Goal: Task Accomplishment & Management: Manage account settings

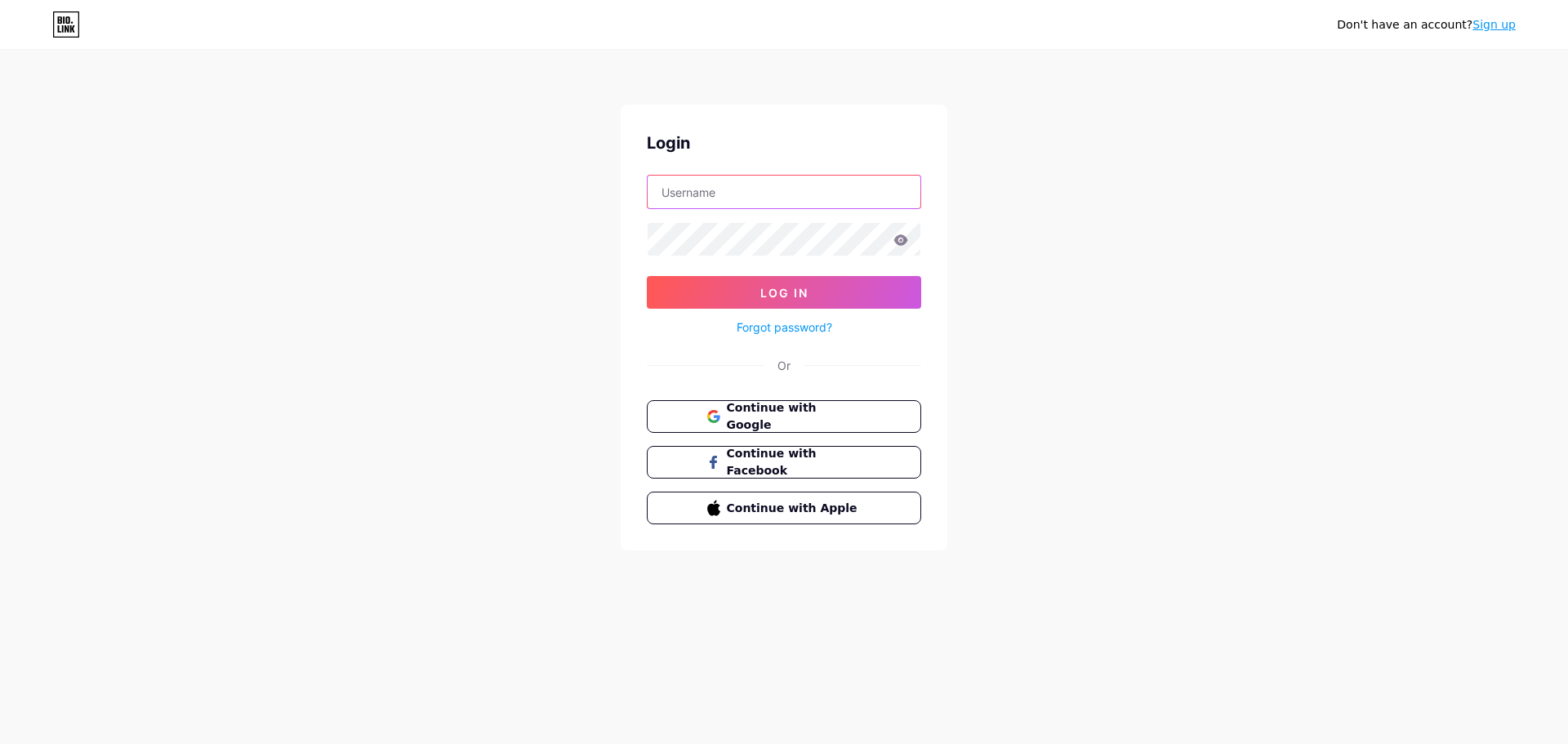
click at [647, 276] on button "Log In" at bounding box center [784, 292] width 274 height 32
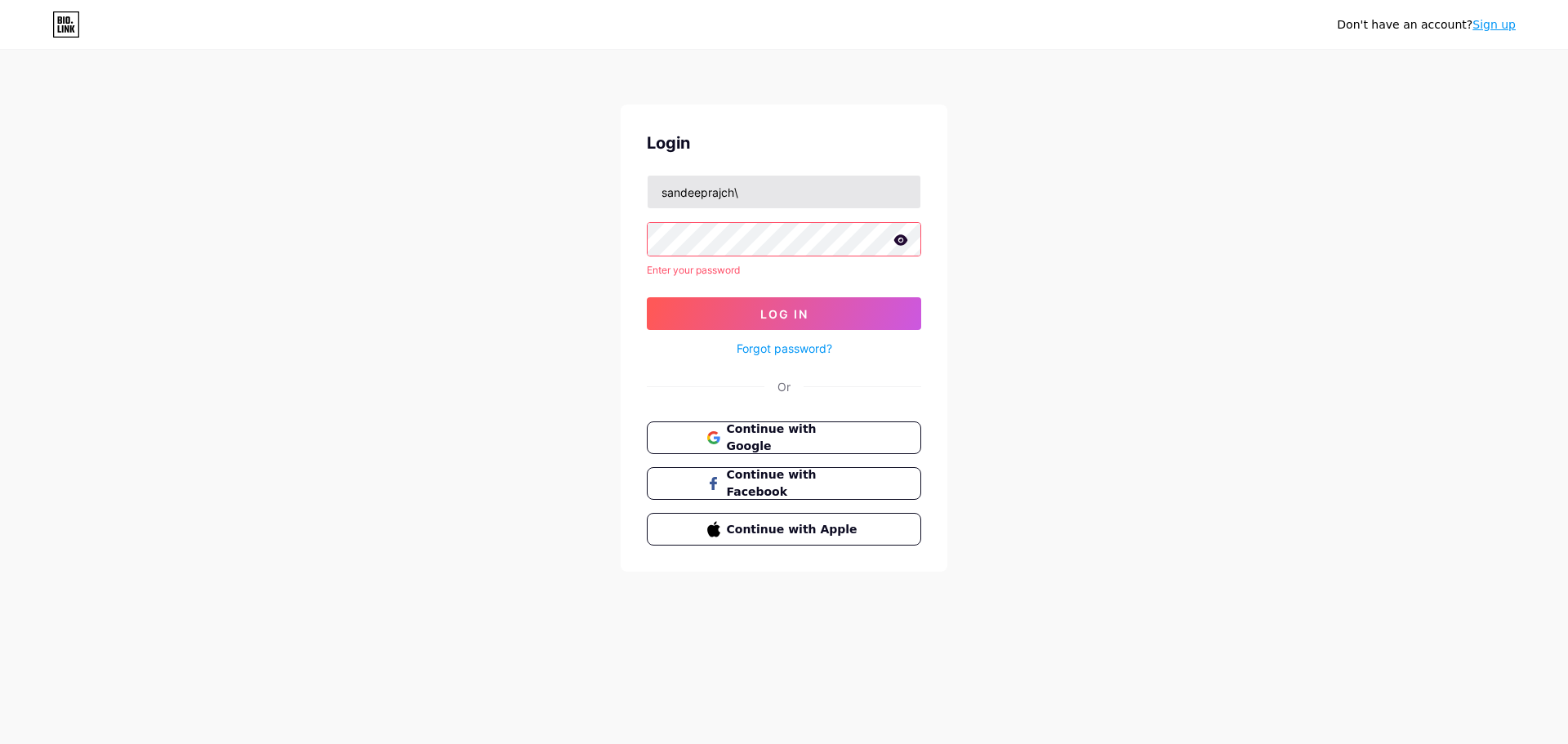
type input "sandeeprajch"
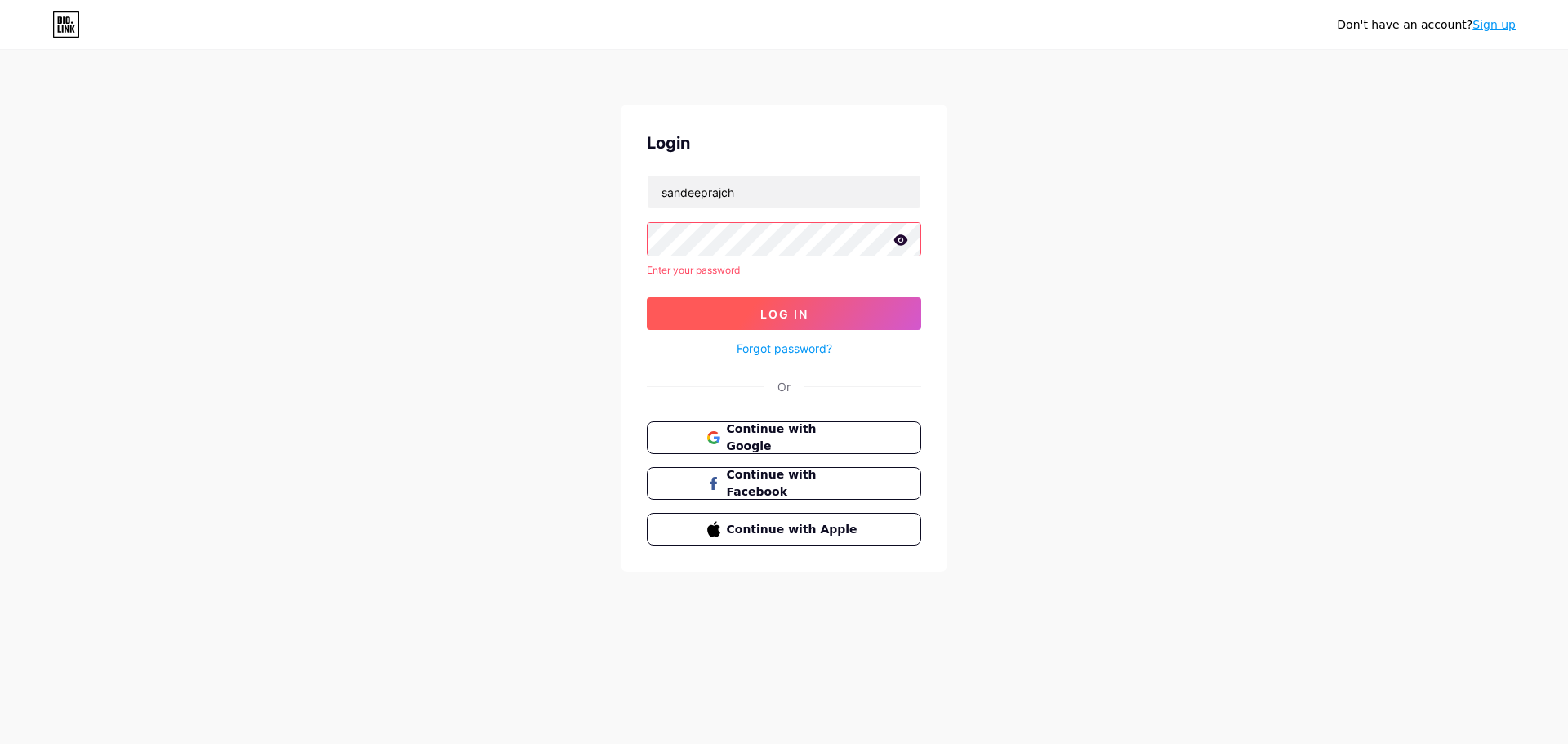
click at [669, 320] on button "Log In" at bounding box center [784, 313] width 274 height 32
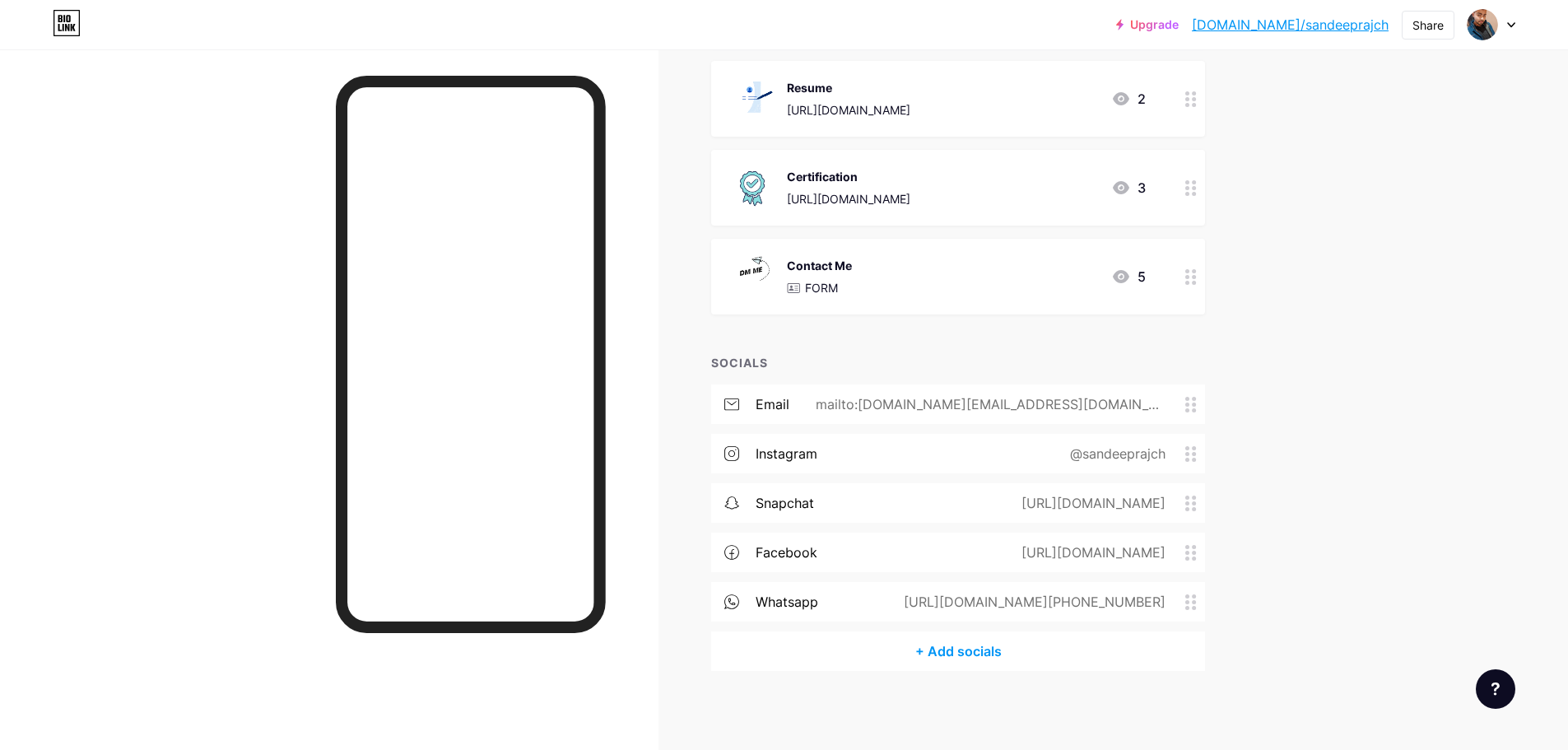
scroll to position [912, 0]
click at [1190, 605] on circle at bounding box center [1188, 605] width 4 height 4
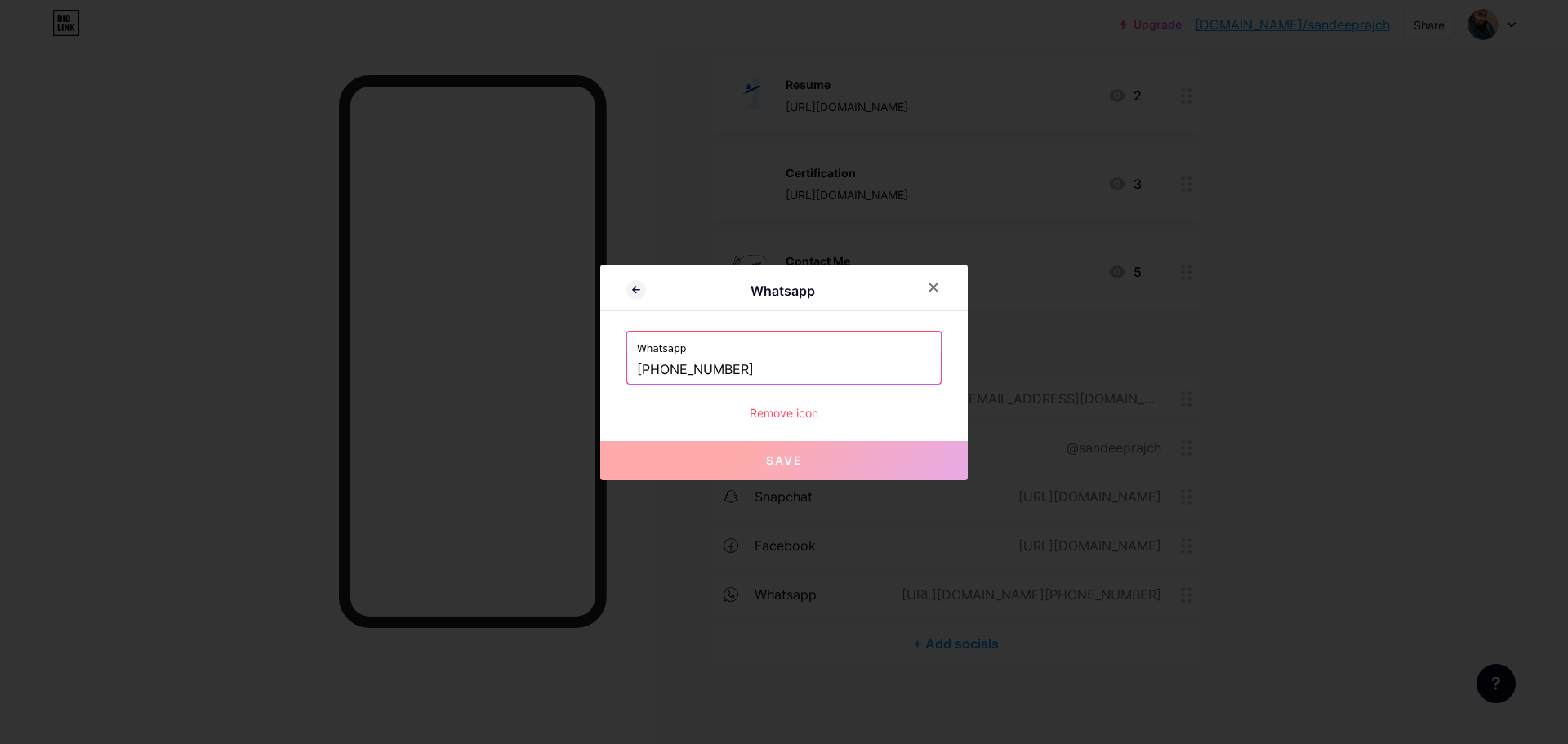
click at [786, 413] on div "Remove icon" at bounding box center [783, 412] width 315 height 17
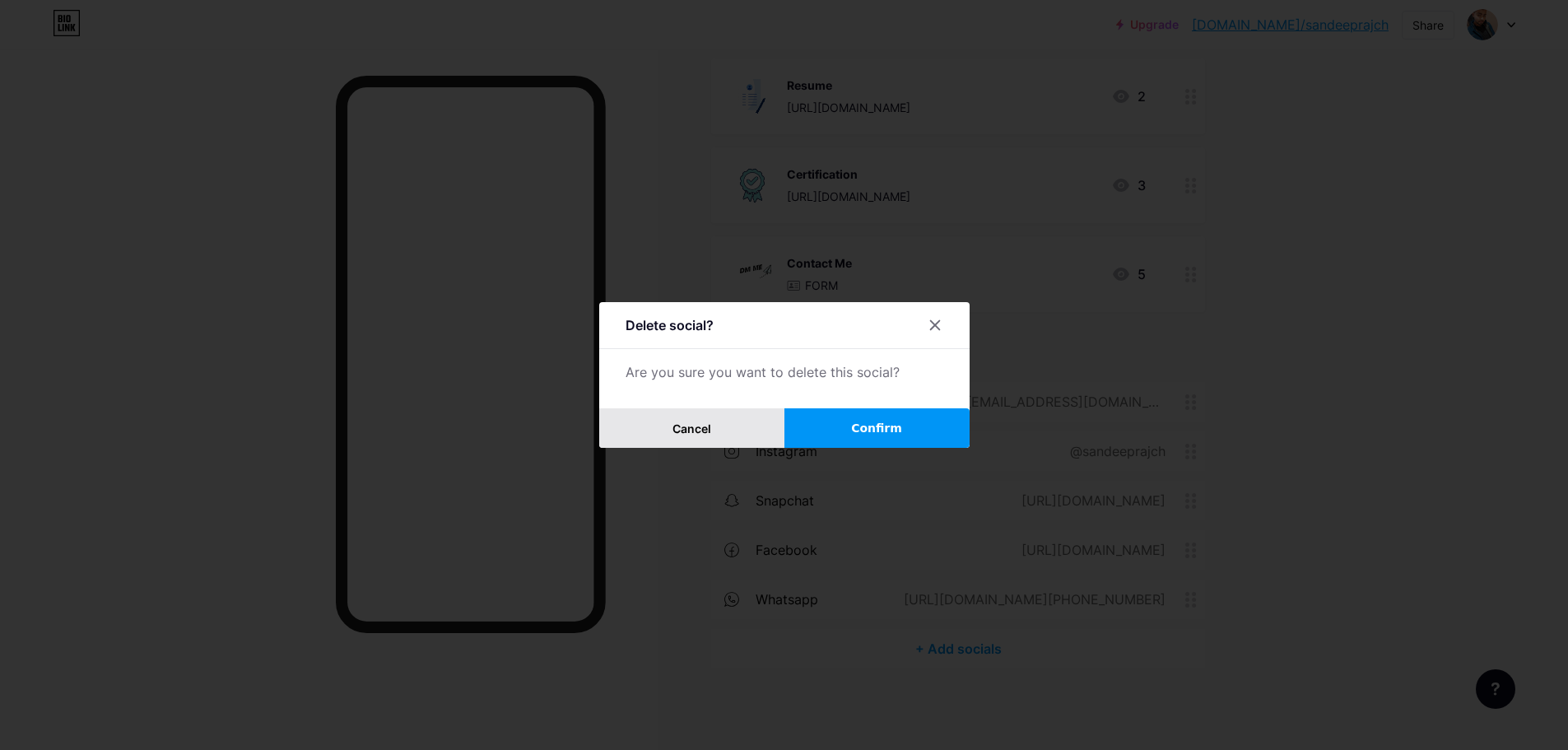
drag, startPoint x: 838, startPoint y: 424, endPoint x: 784, endPoint y: 422, distance: 54.0
click at [822, 422] on button "Confirm" at bounding box center [877, 427] width 185 height 39
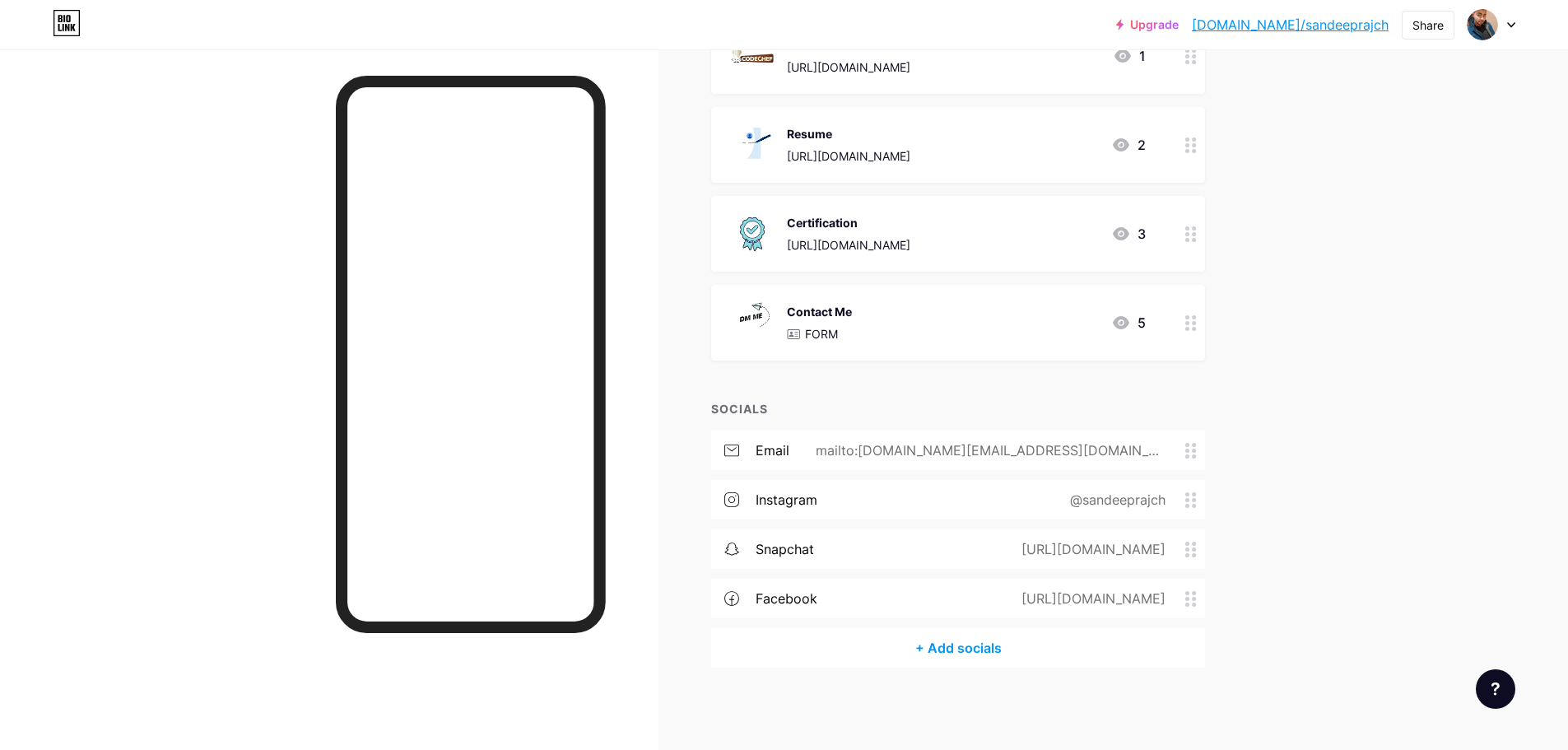
scroll to position [863, 0]
click at [1505, 28] on div at bounding box center [1492, 24] width 48 height 29
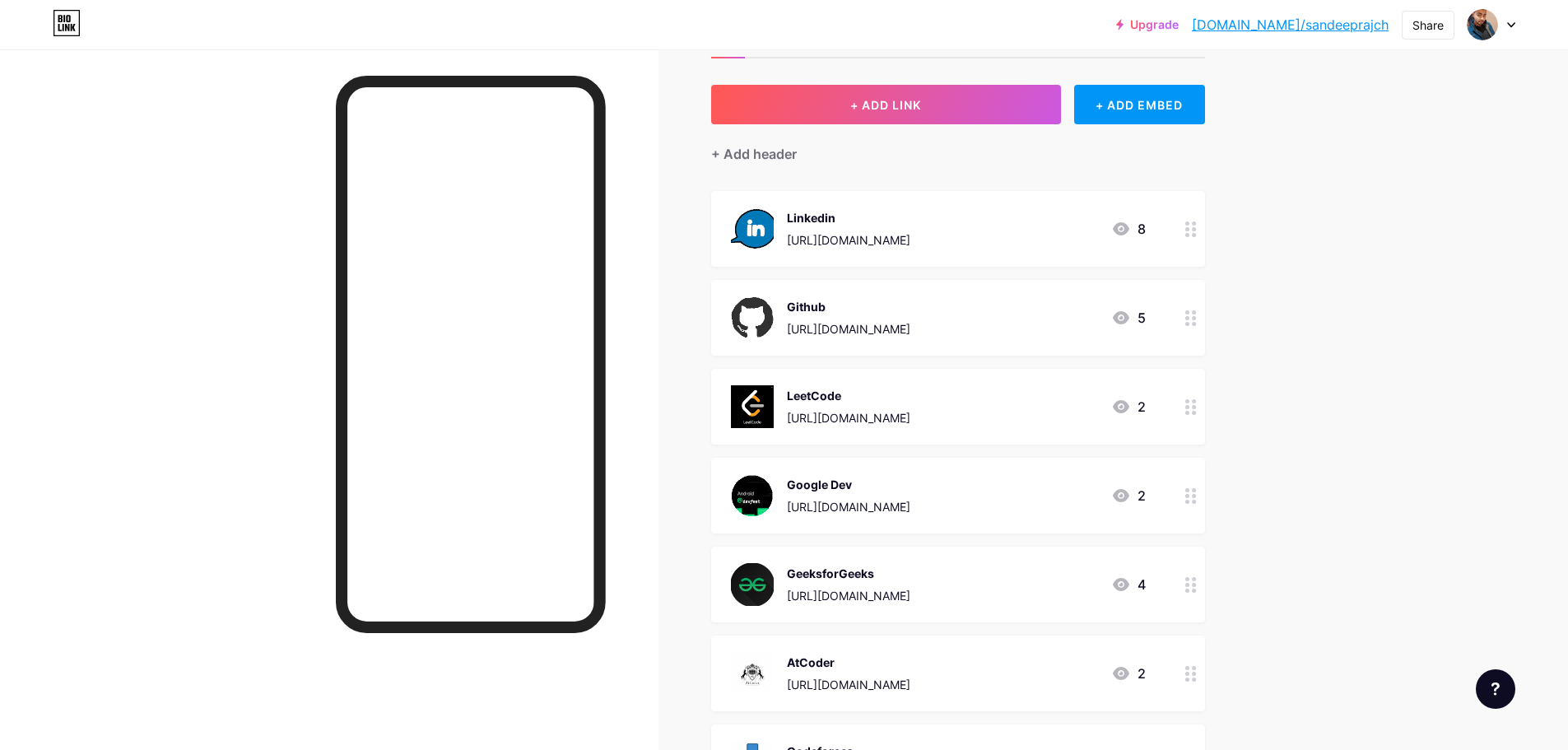
scroll to position [0, 0]
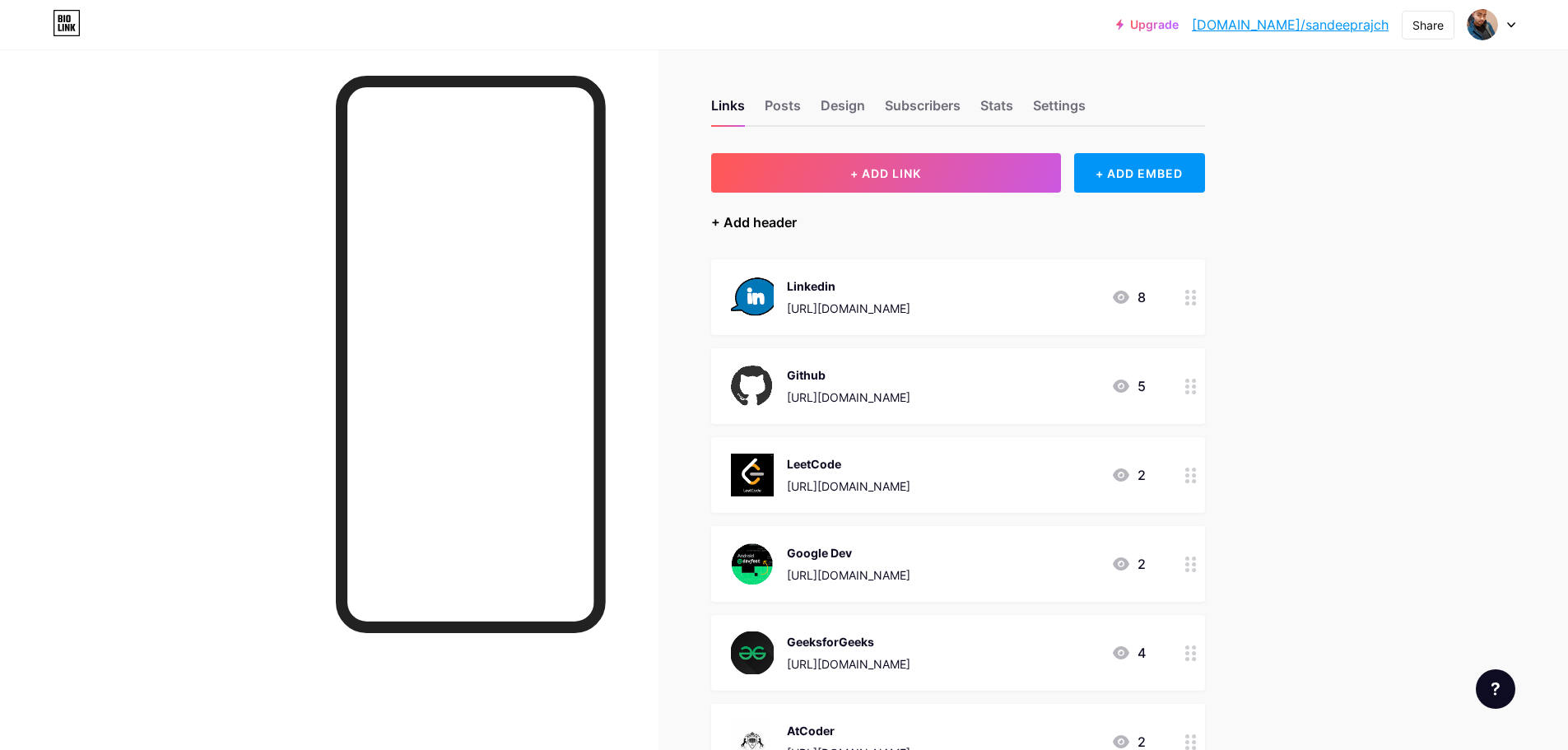
click at [761, 228] on div "+ Add header" at bounding box center [754, 222] width 85 height 20
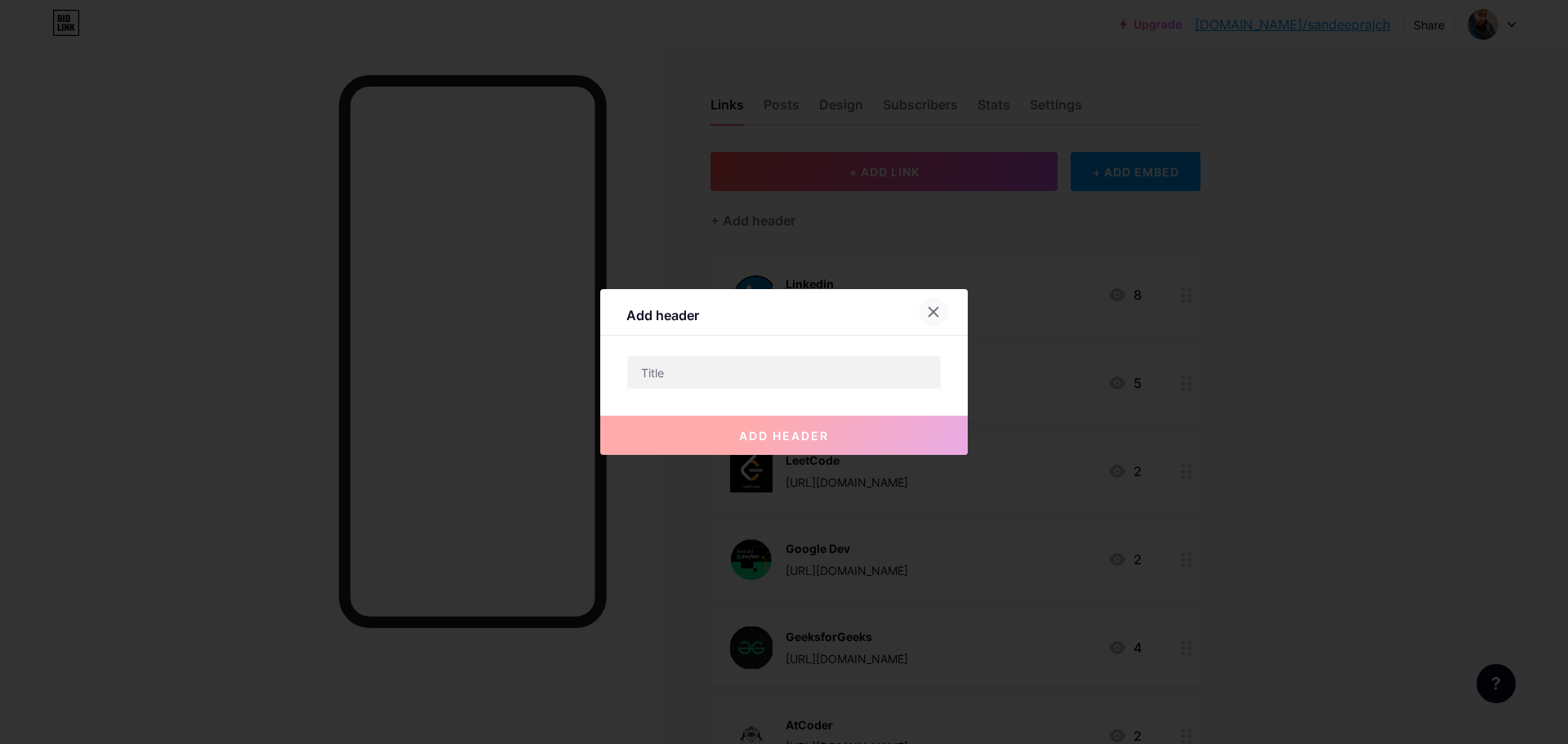
click at [925, 313] on div at bounding box center [933, 312] width 29 height 29
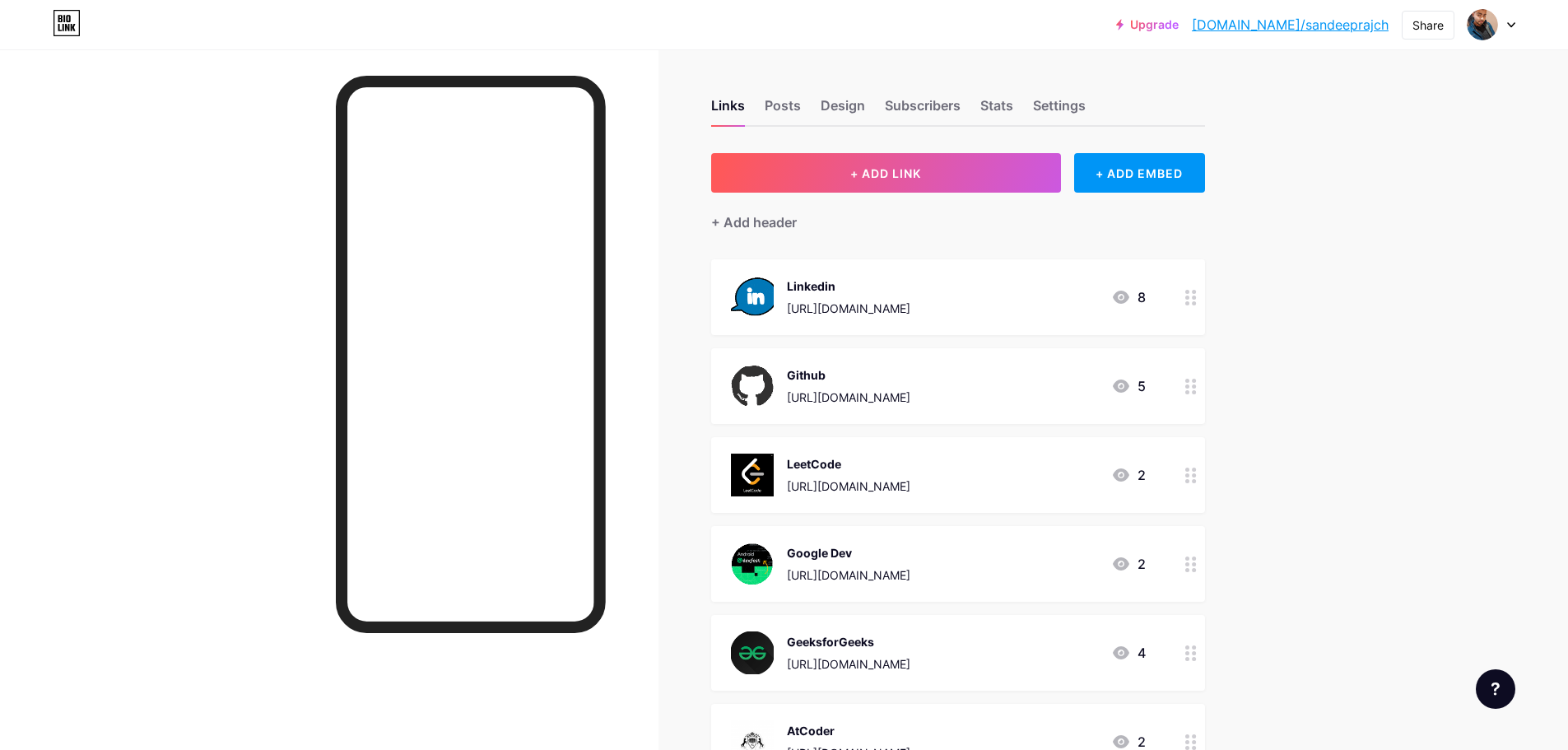
click at [1503, 32] on div at bounding box center [1492, 24] width 48 height 29
click at [1347, 104] on img at bounding box center [1337, 106] width 26 height 26
click at [790, 111] on div "Posts" at bounding box center [783, 110] width 36 height 29
click at [820, 113] on div "Links Posts Design Subscribers Stats Settings" at bounding box center [958, 98] width 494 height 58
click at [835, 109] on div "Design" at bounding box center [842, 110] width 44 height 29
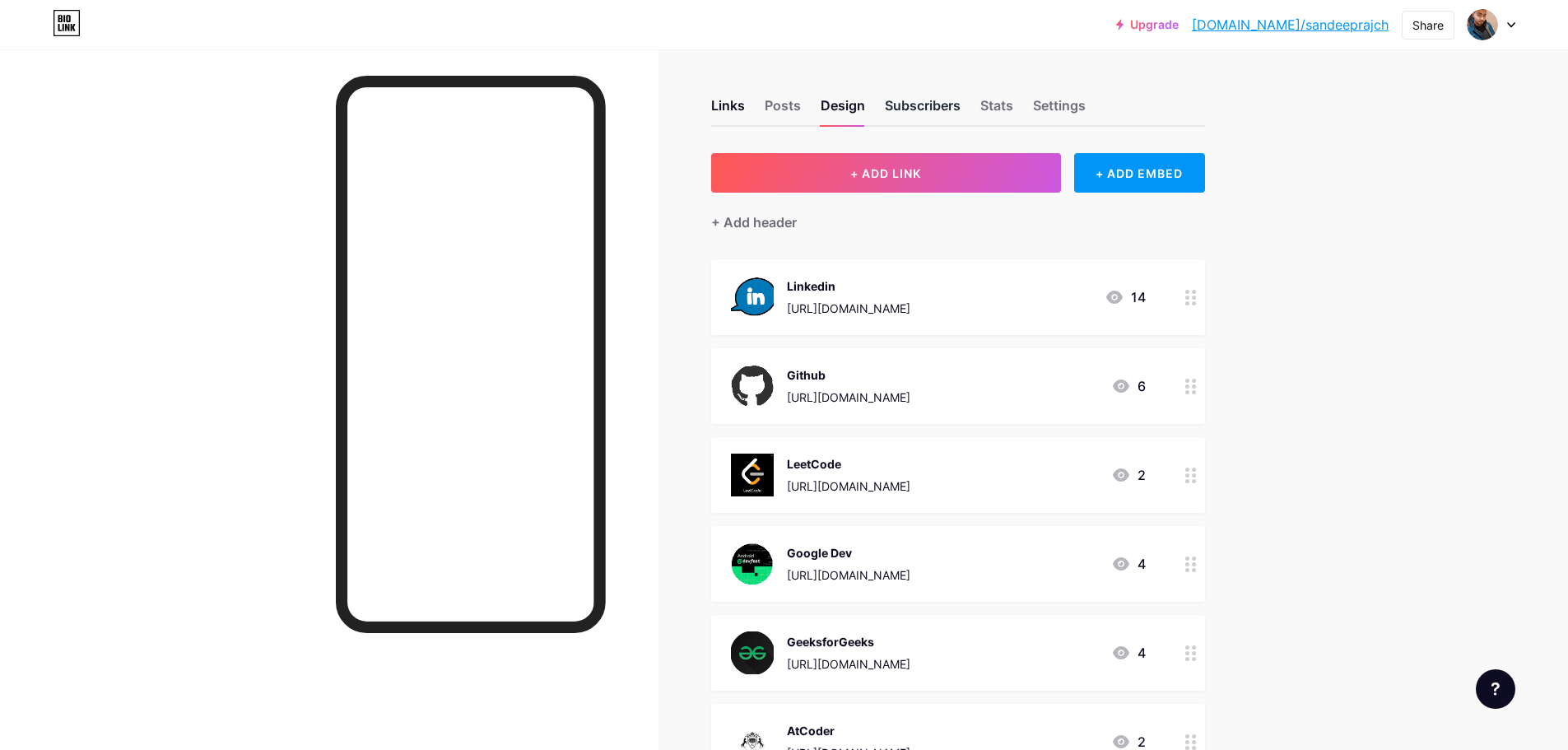
click at [913, 113] on div "Subscribers" at bounding box center [923, 110] width 75 height 29
click at [1012, 105] on div "Stats" at bounding box center [996, 110] width 33 height 29
click at [1078, 104] on div "Settings" at bounding box center [1059, 110] width 53 height 29
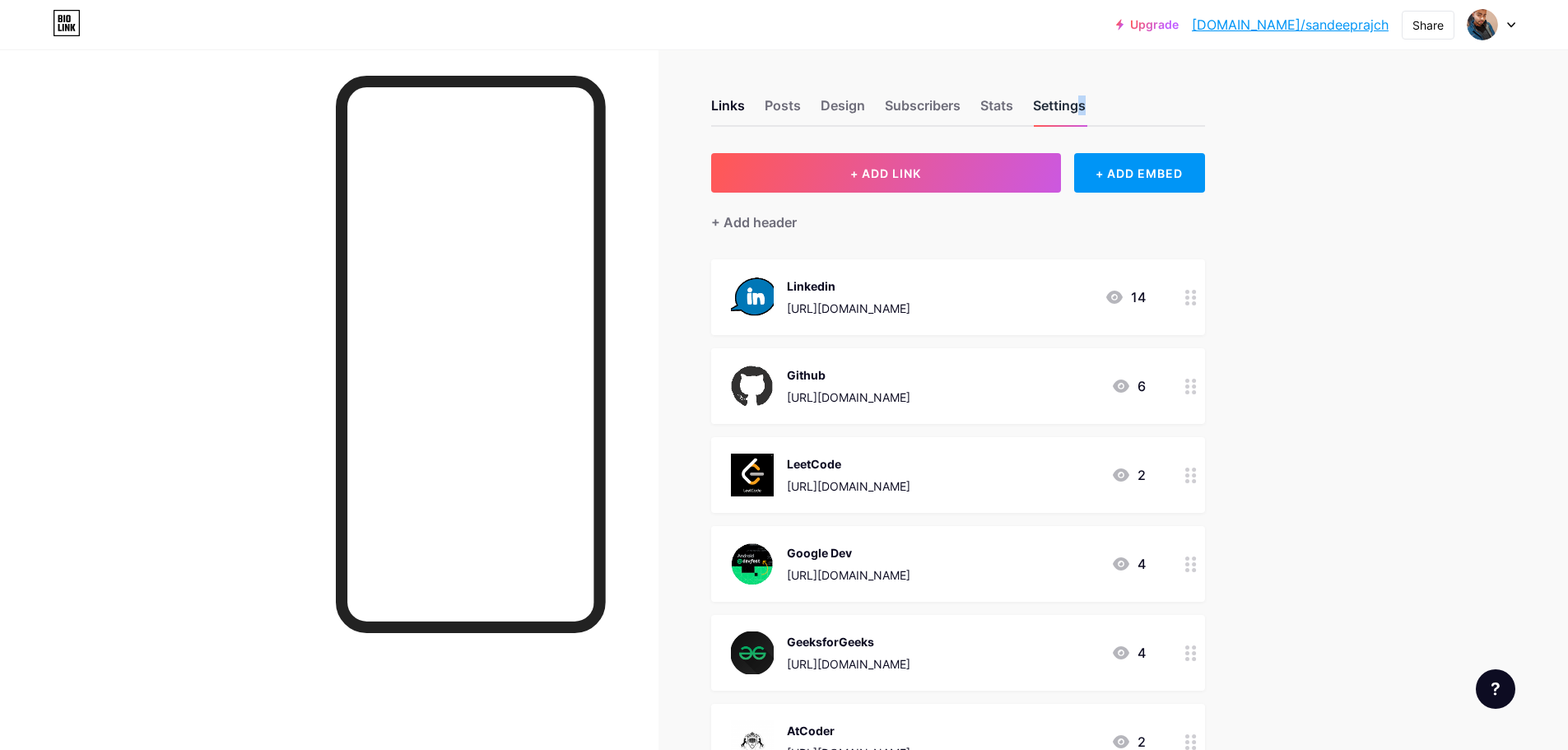
click at [1078, 104] on div "Settings" at bounding box center [1059, 110] width 53 height 29
drag, startPoint x: 1535, startPoint y: 28, endPoint x: 1516, endPoint y: 34, distance: 19.9
click at [1524, 33] on div "Upgrade bio.link/sandee... bio.link/sandeeprajch Share Switch accounts Sandeep …" at bounding box center [784, 24] width 1568 height 29
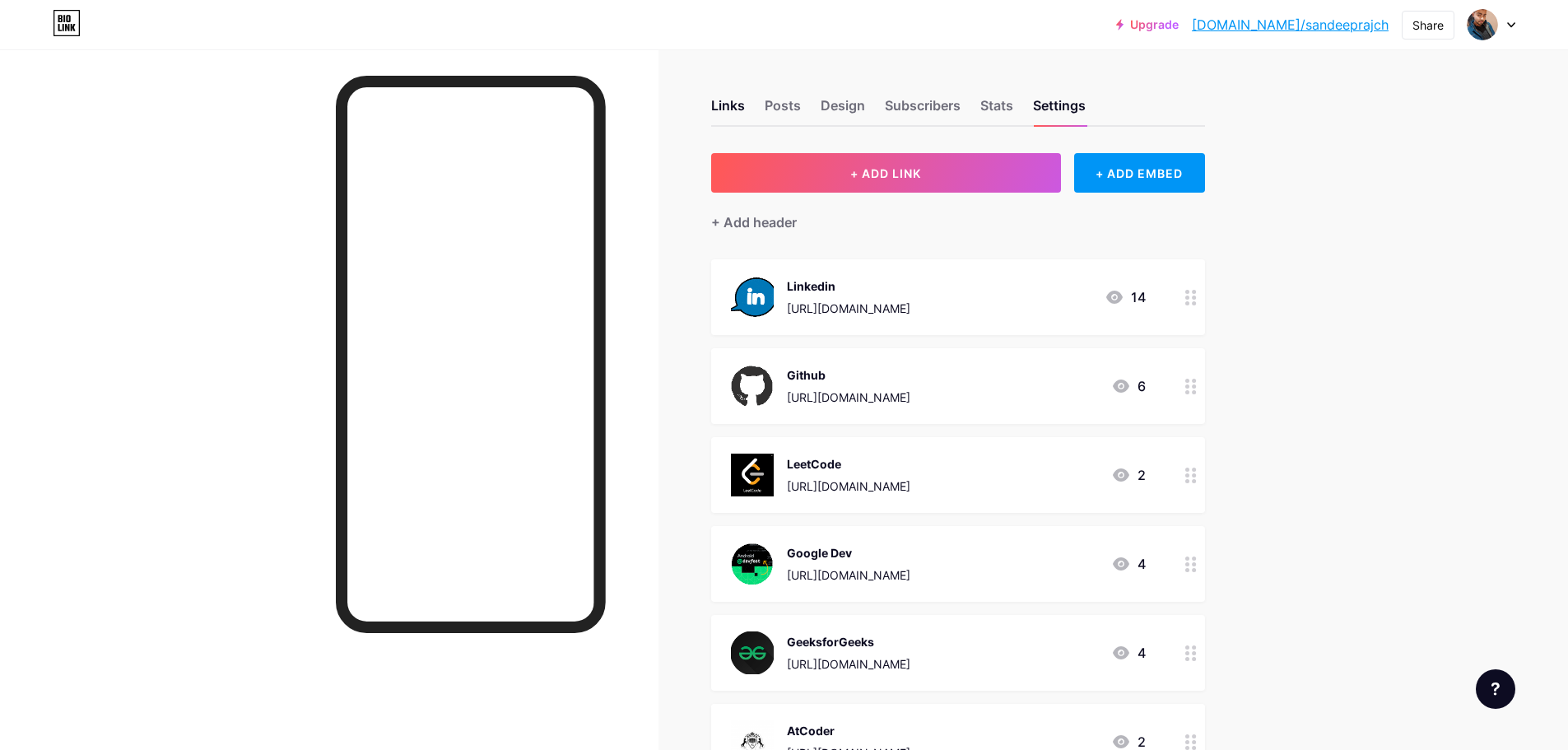
click at [1512, 28] on div at bounding box center [1492, 24] width 48 height 29
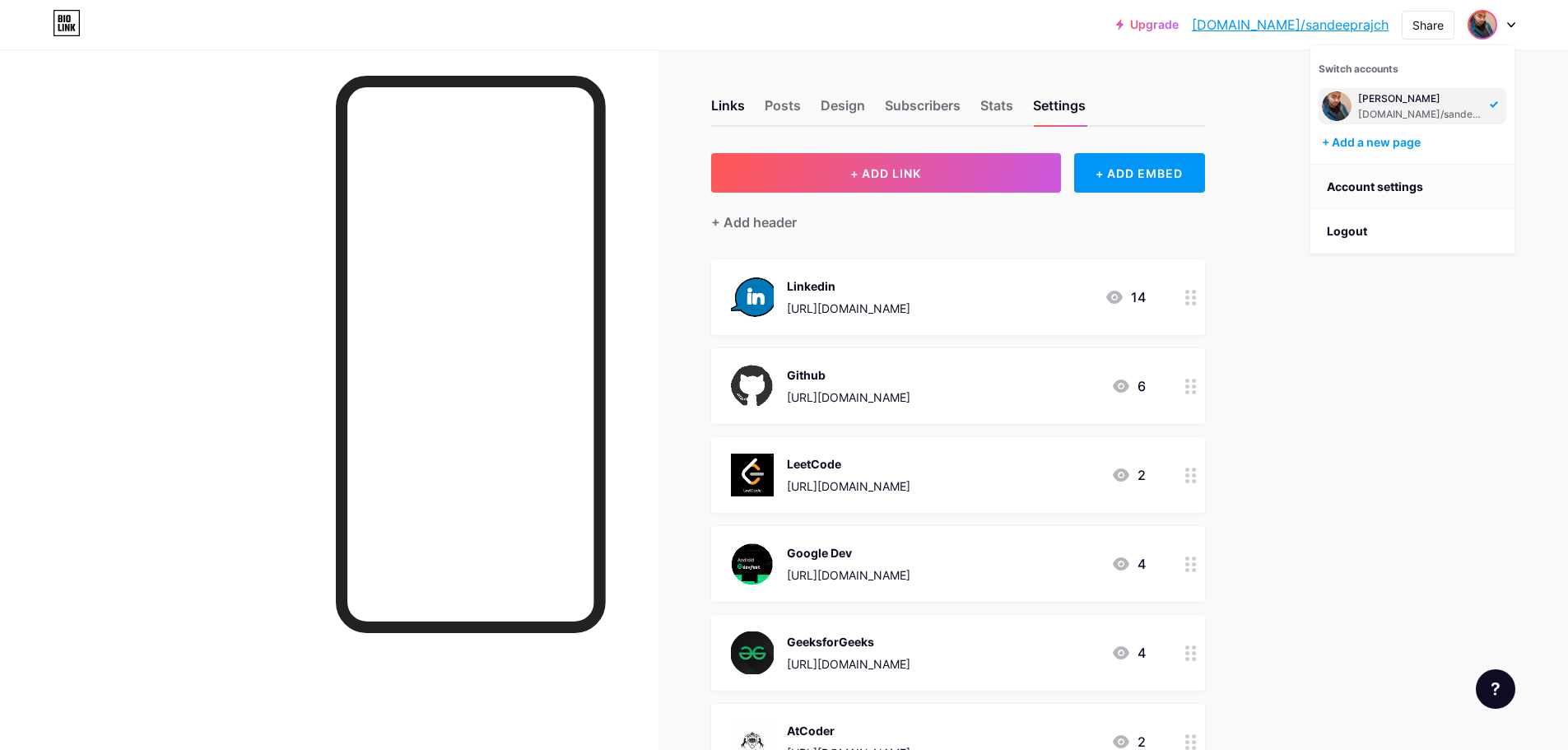
click at [1394, 179] on link "Account settings" at bounding box center [1413, 186] width 204 height 44
click at [1393, 185] on link "Account settings" at bounding box center [1413, 186] width 204 height 44
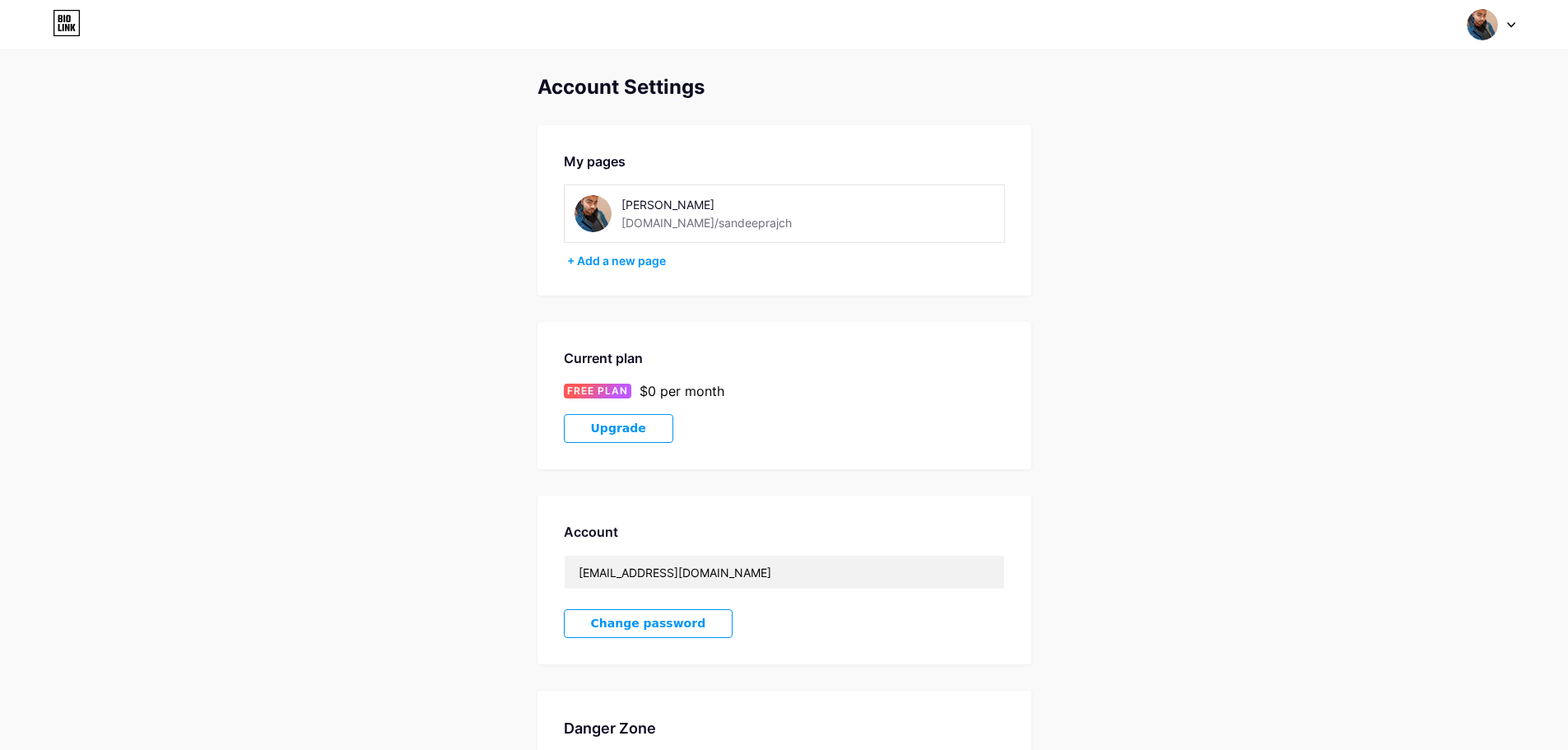
click at [59, 28] on icon at bounding box center [60, 27] width 3 height 8
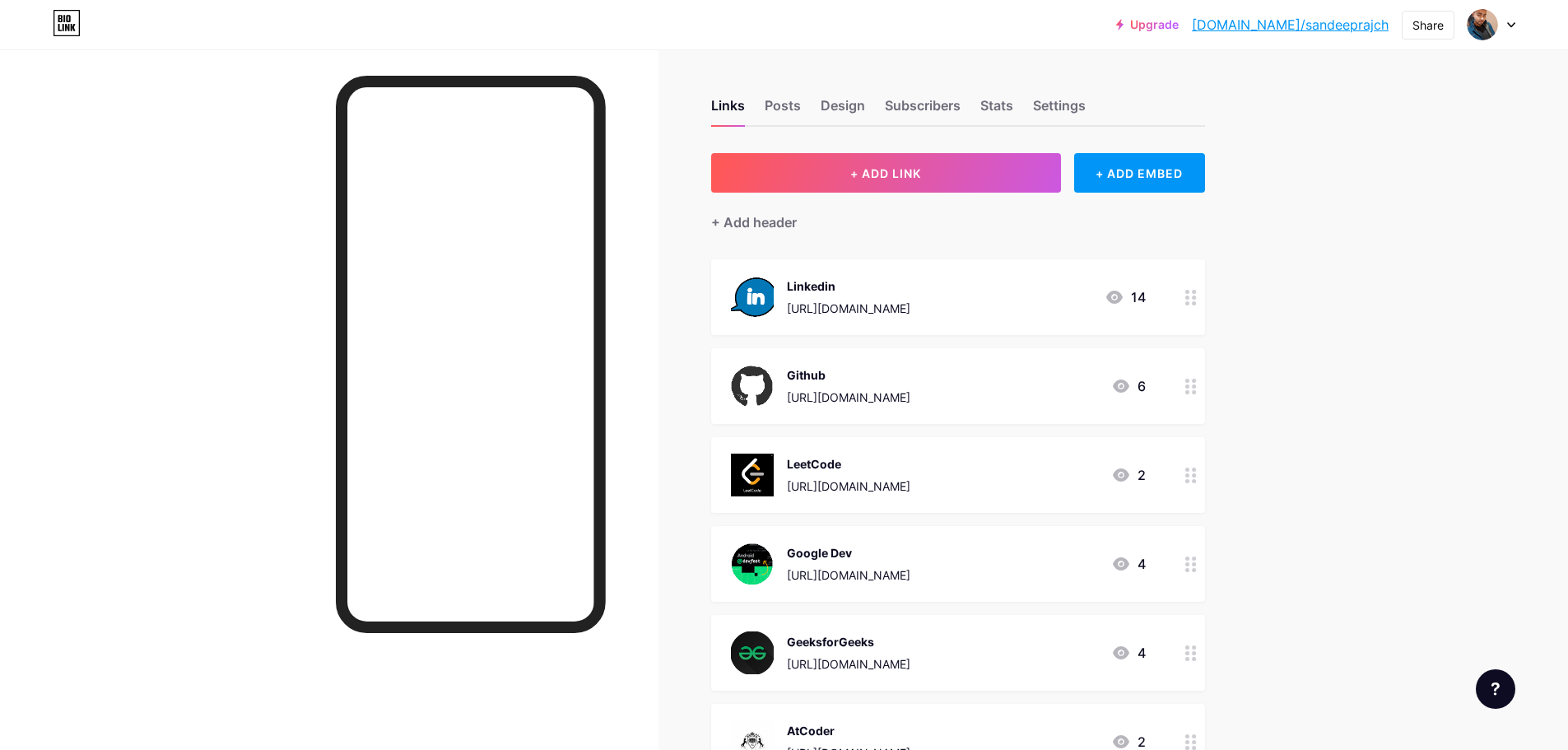
click at [819, 109] on div "Links Posts Design Subscribers Stats Settings" at bounding box center [958, 98] width 494 height 58
click at [842, 110] on div "Design" at bounding box center [842, 110] width 44 height 29
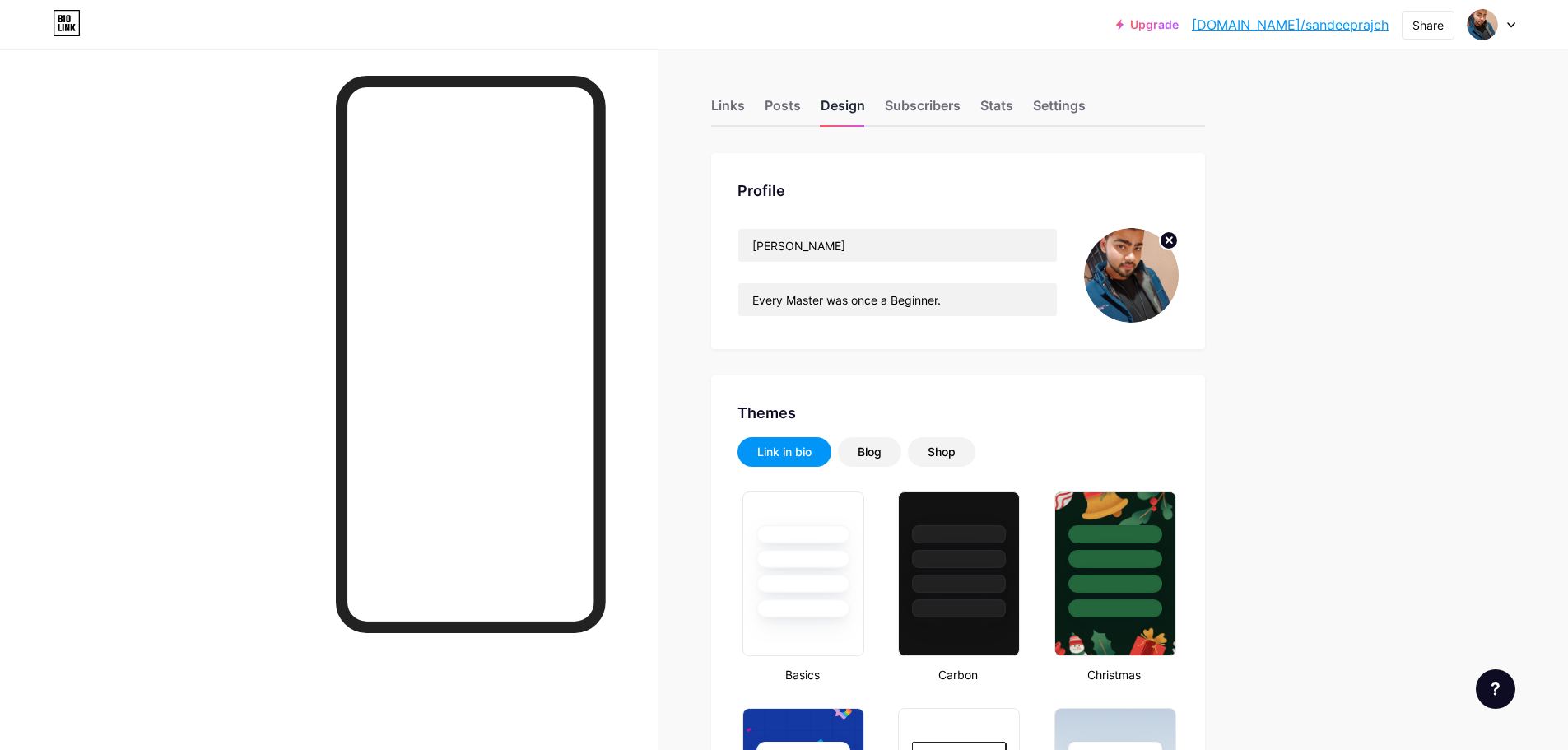
type input "#ffffff"
type input "#000000"
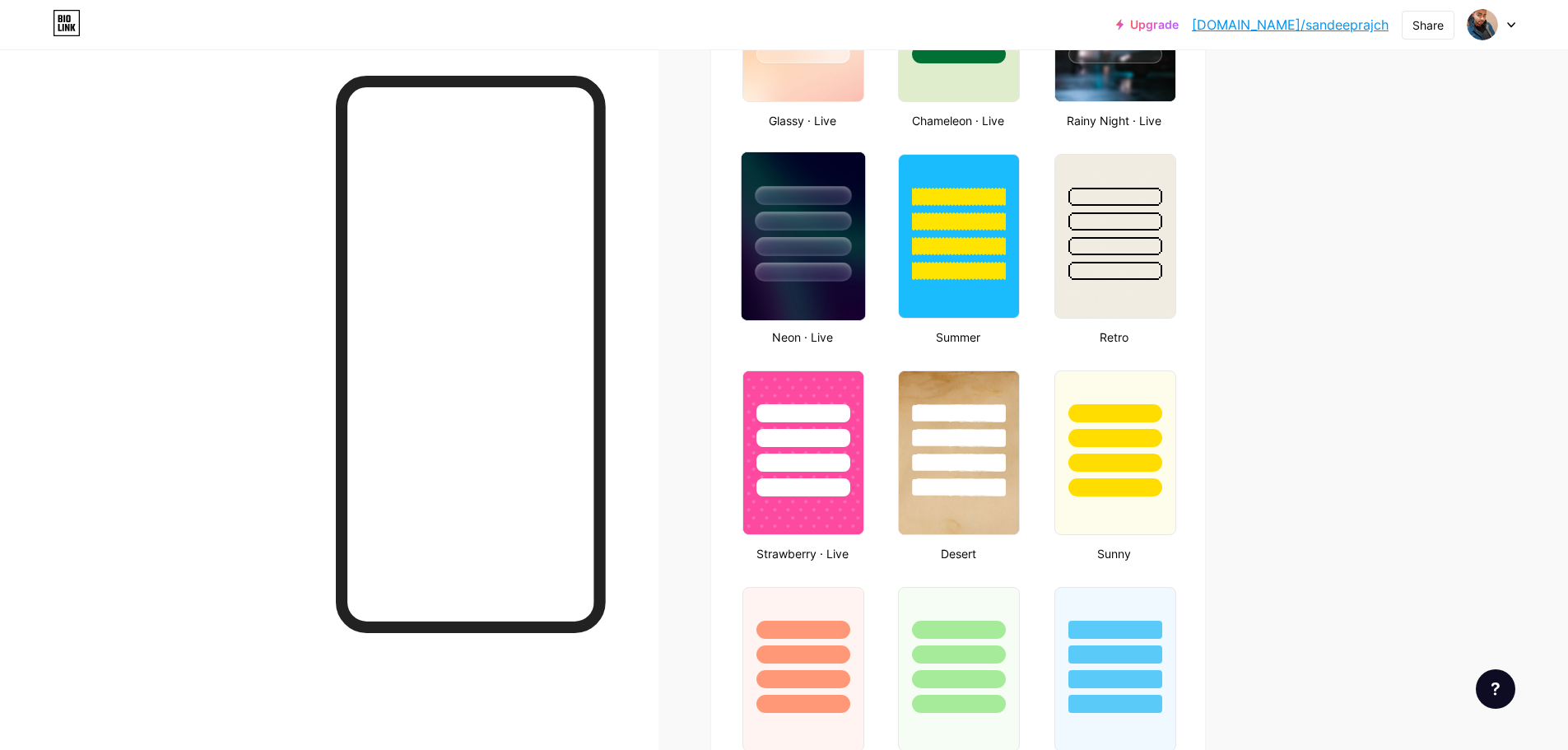
scroll to position [988, 0]
click at [831, 303] on img at bounding box center [803, 235] width 123 height 168
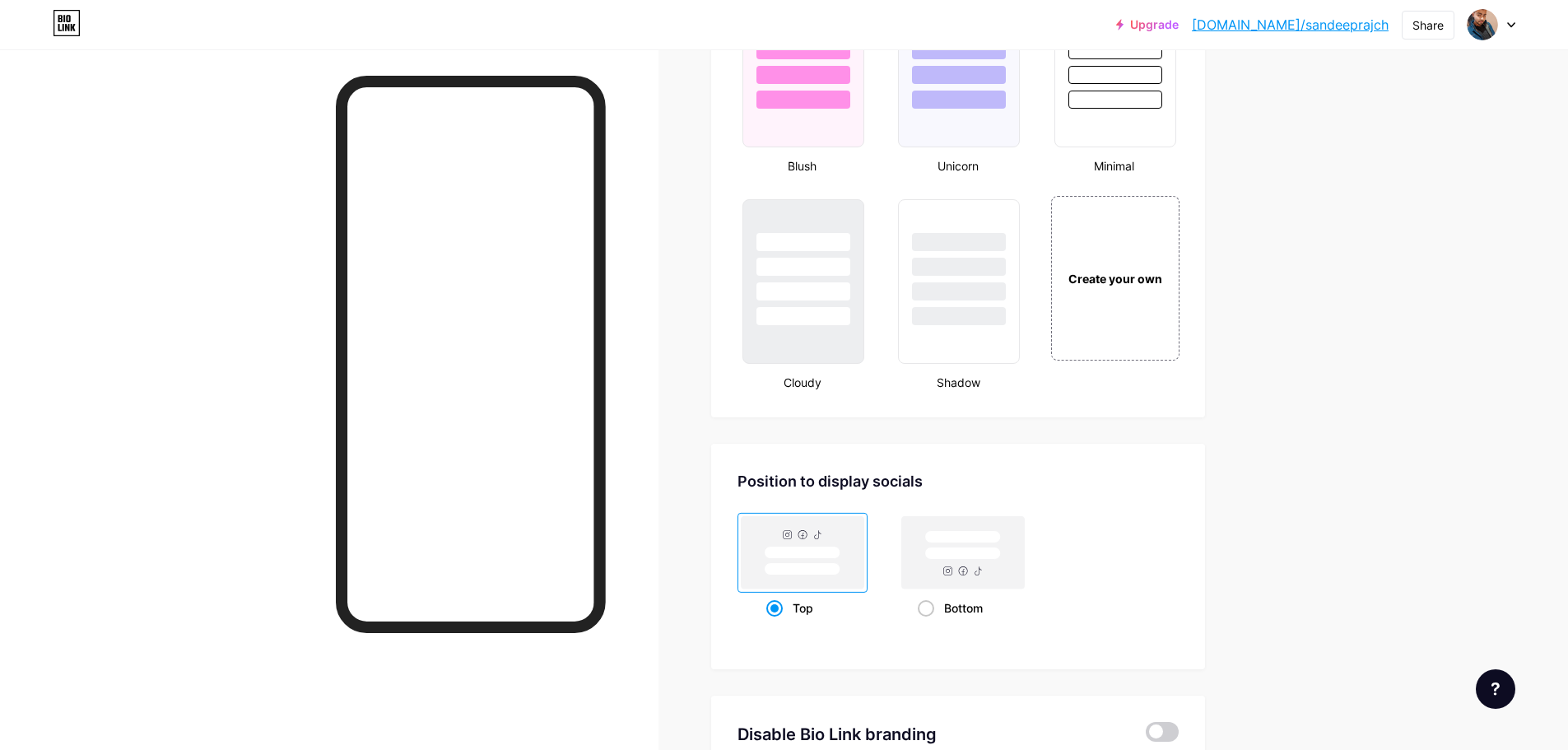
scroll to position [1811, 0]
click at [988, 574] on rect at bounding box center [964, 549] width 122 height 72
click at [929, 620] on input "Bottom" at bounding box center [923, 625] width 11 height 11
radio input "true"
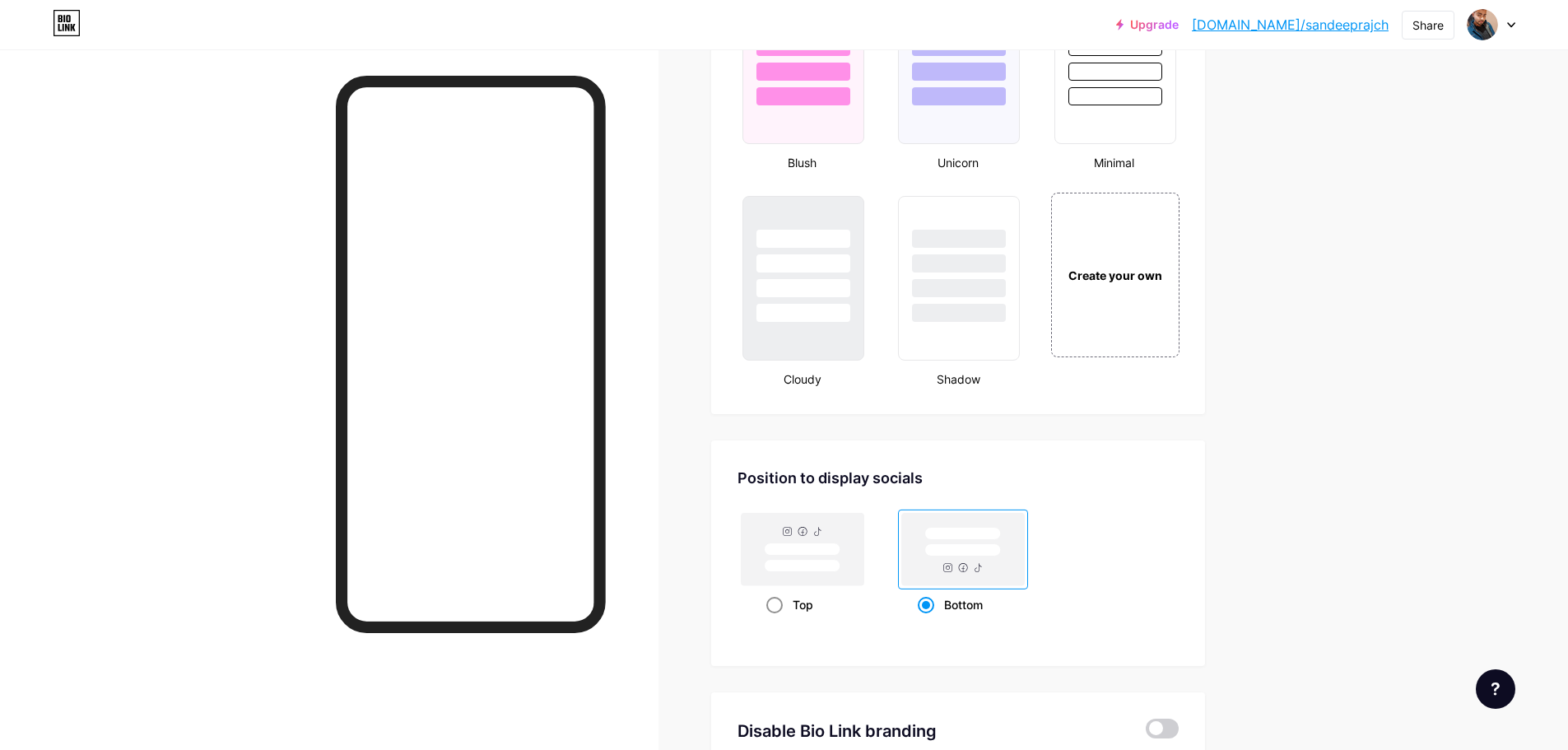
click at [784, 572] on rect at bounding box center [803, 566] width 75 height 13
click at [777, 620] on input "Top" at bounding box center [772, 625] width 11 height 11
radio input "true"
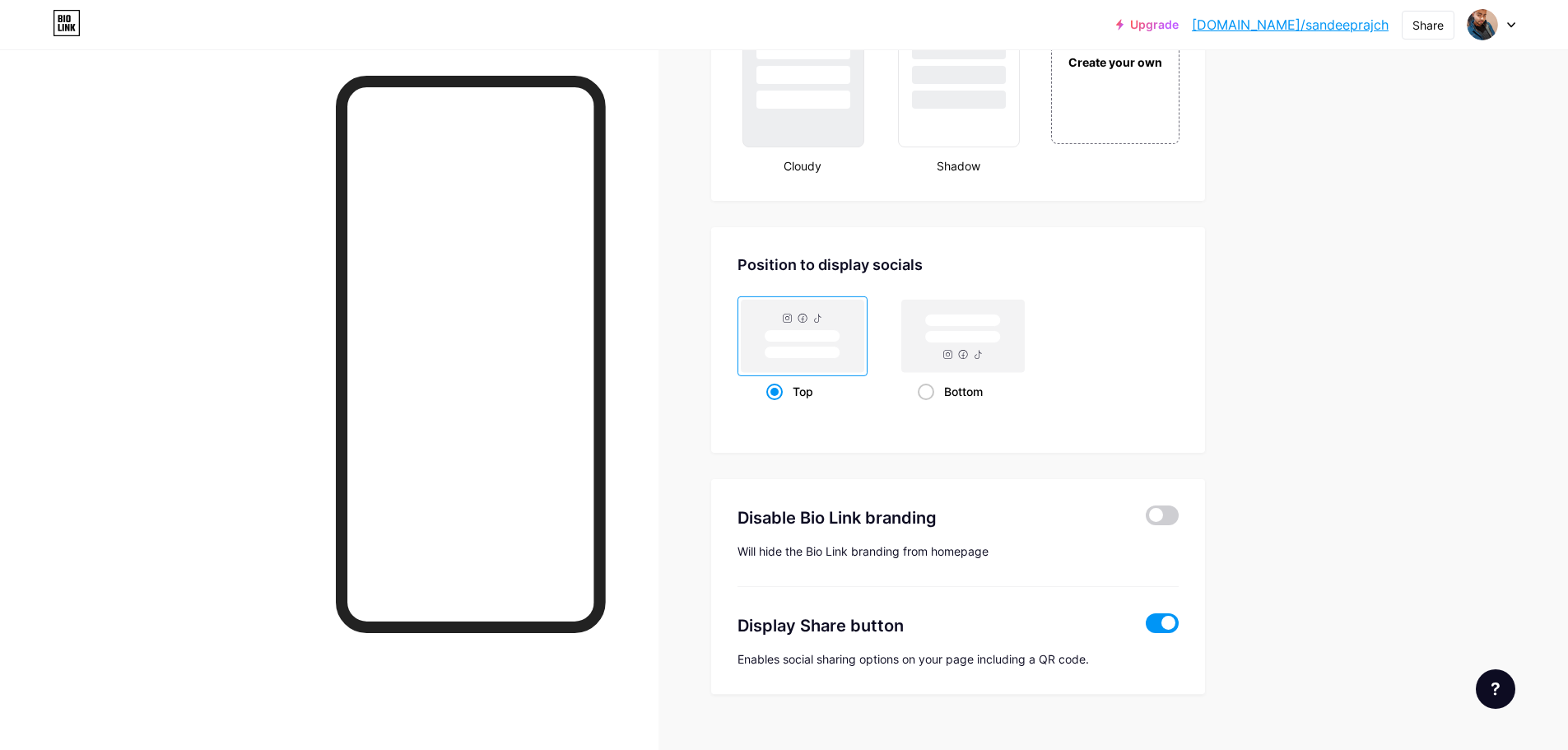
scroll to position [2051, 0]
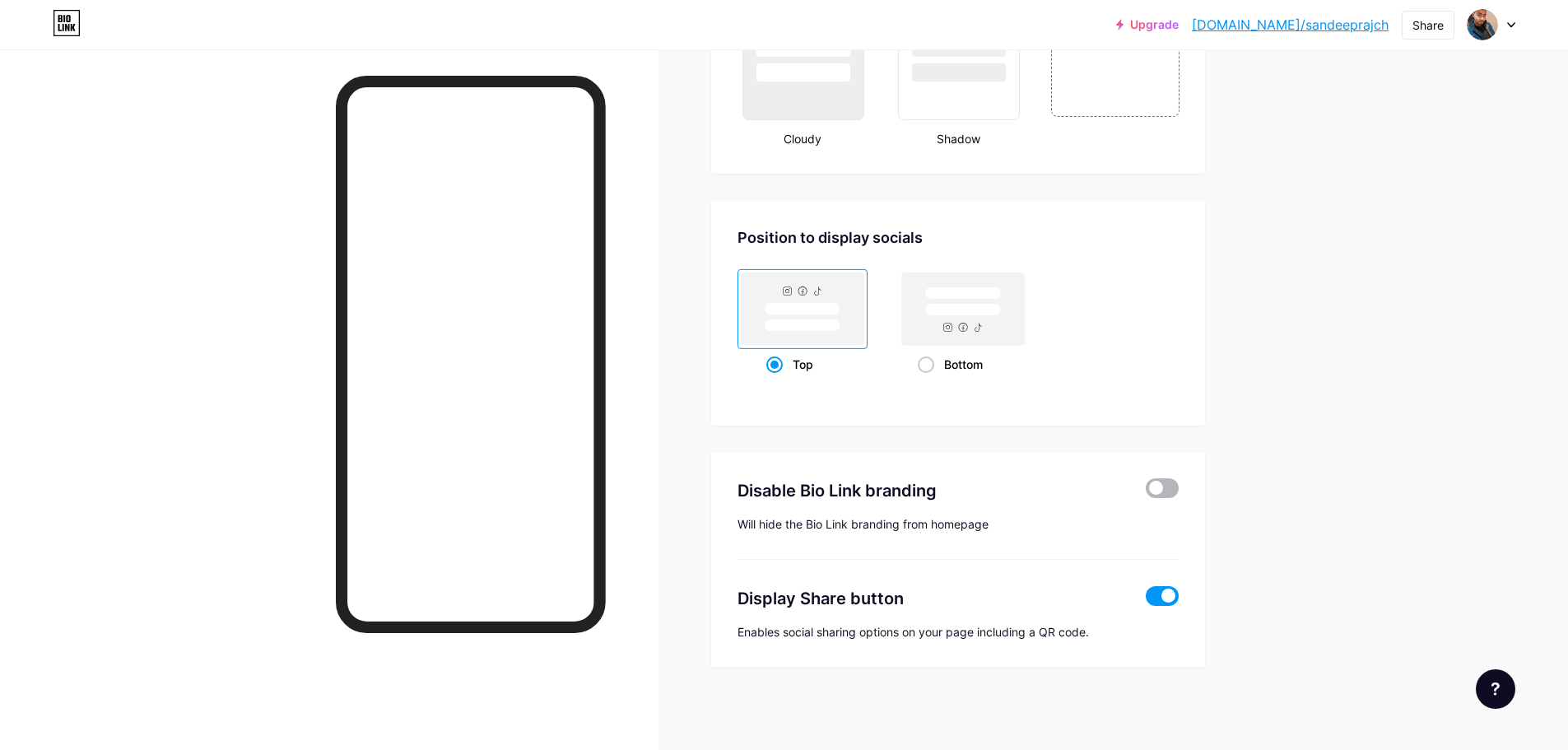
click at [1154, 491] on span at bounding box center [1162, 489] width 33 height 20
click at [1146, 492] on input "checkbox" at bounding box center [1146, 492] width 0 height 0
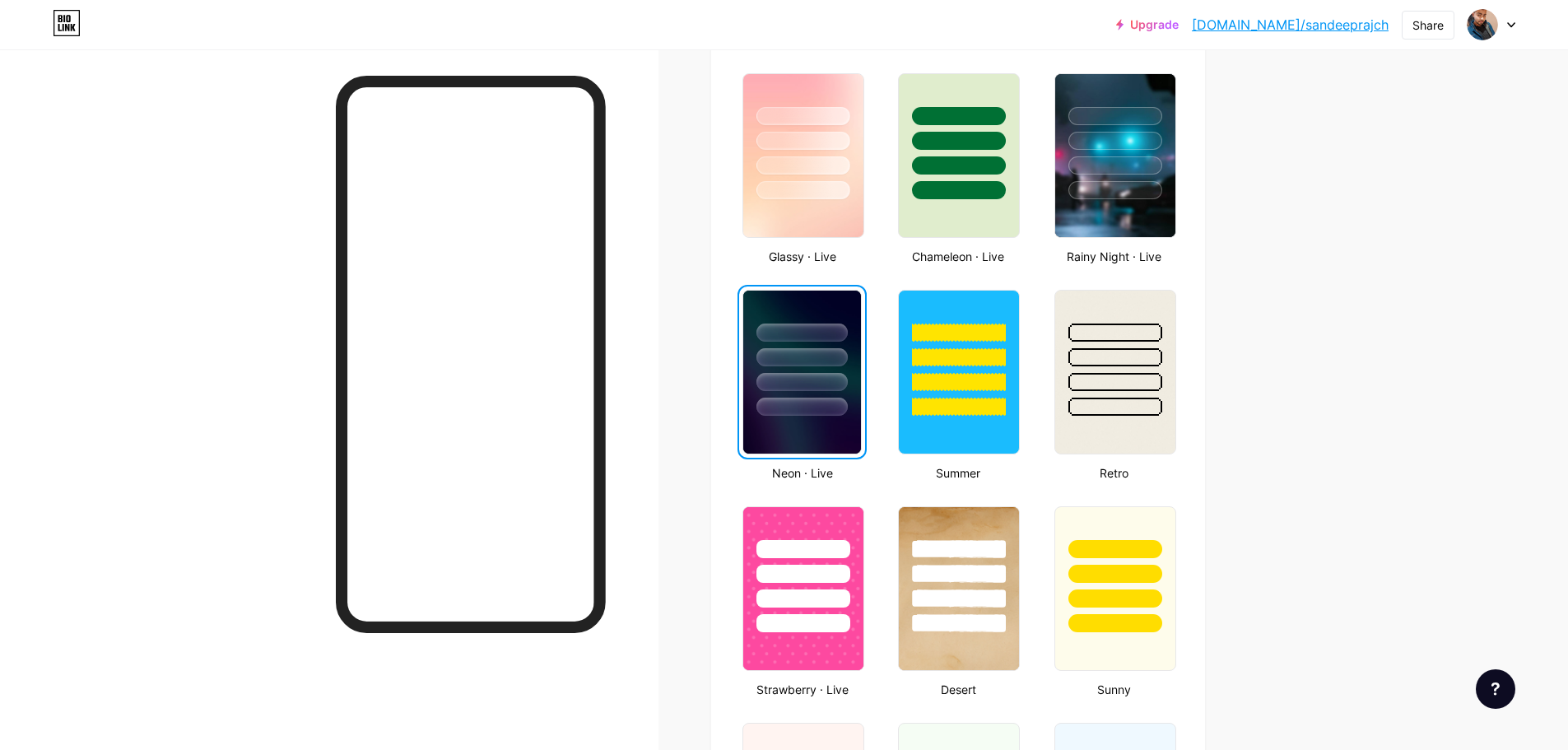
scroll to position [659, 0]
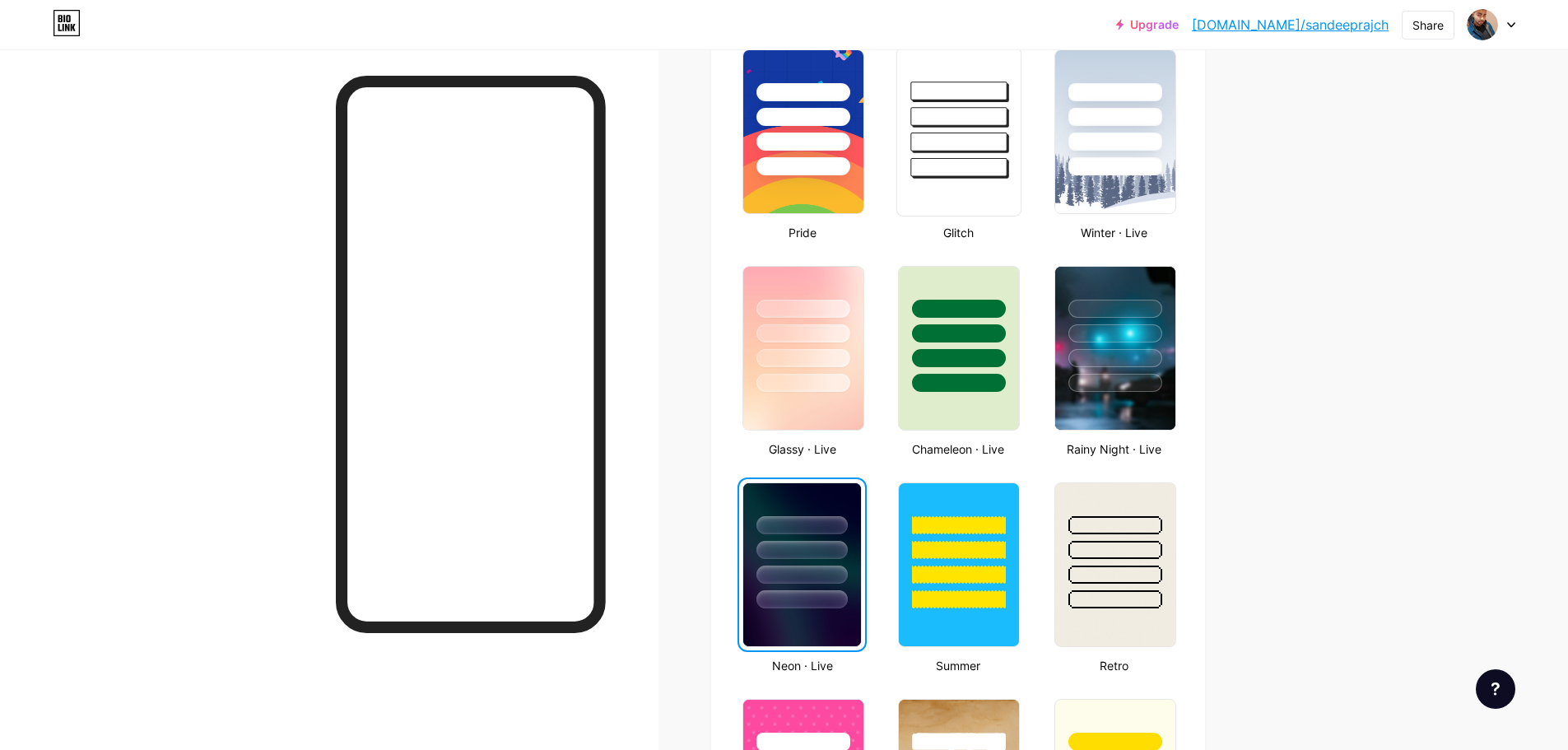
click at [947, 170] on div at bounding box center [960, 168] width 96 height 19
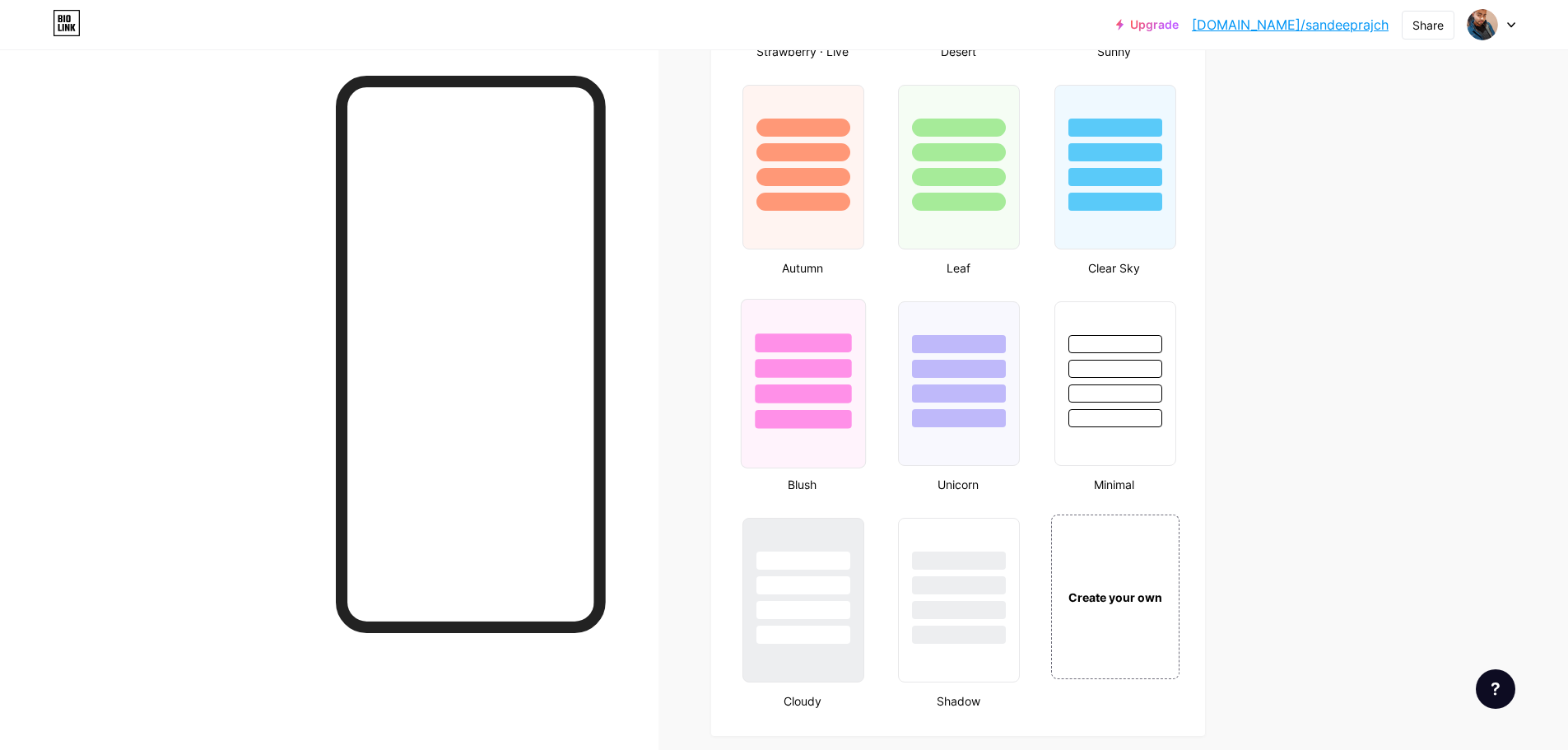
scroll to position [1482, 0]
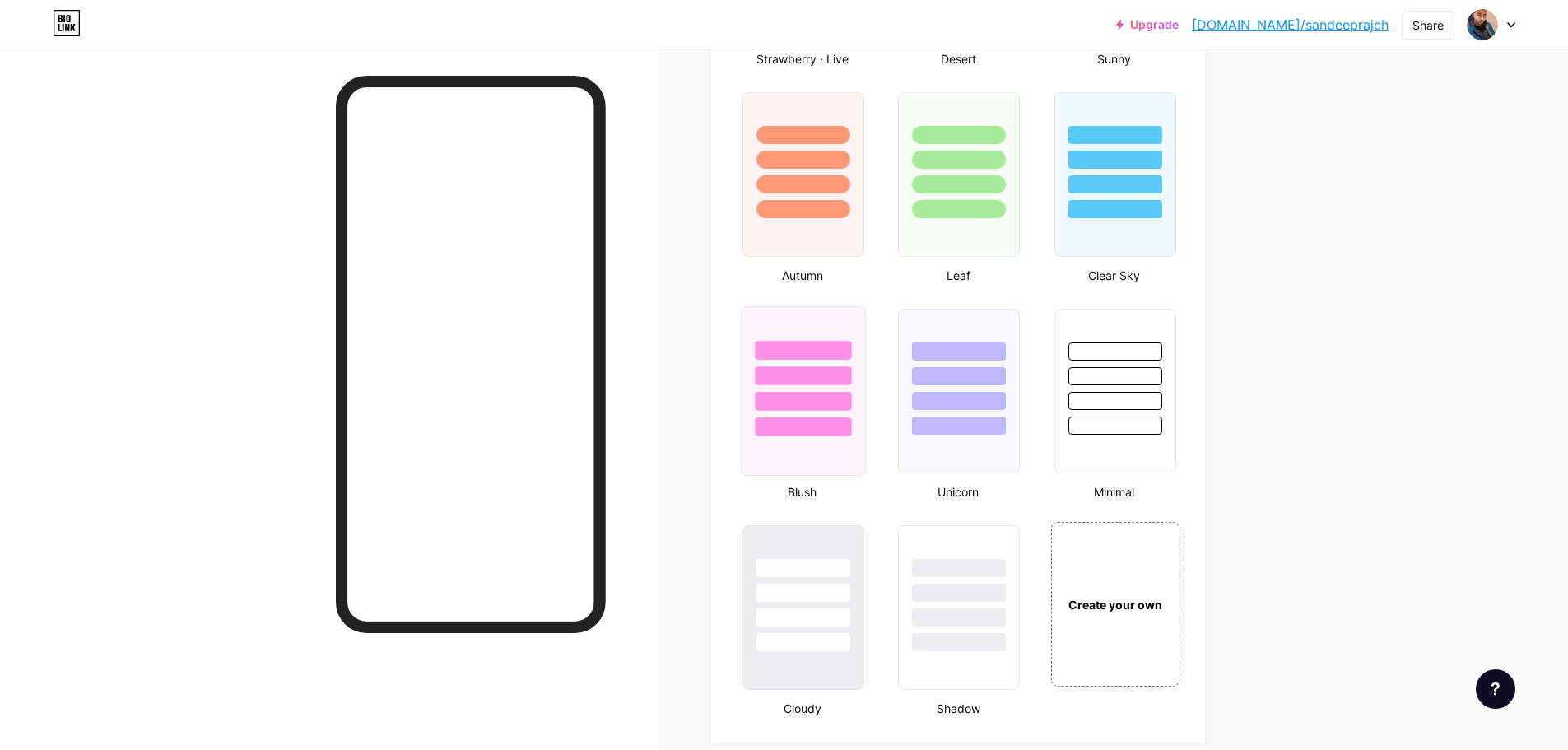
click at [788, 412] on div at bounding box center [803, 371] width 123 height 129
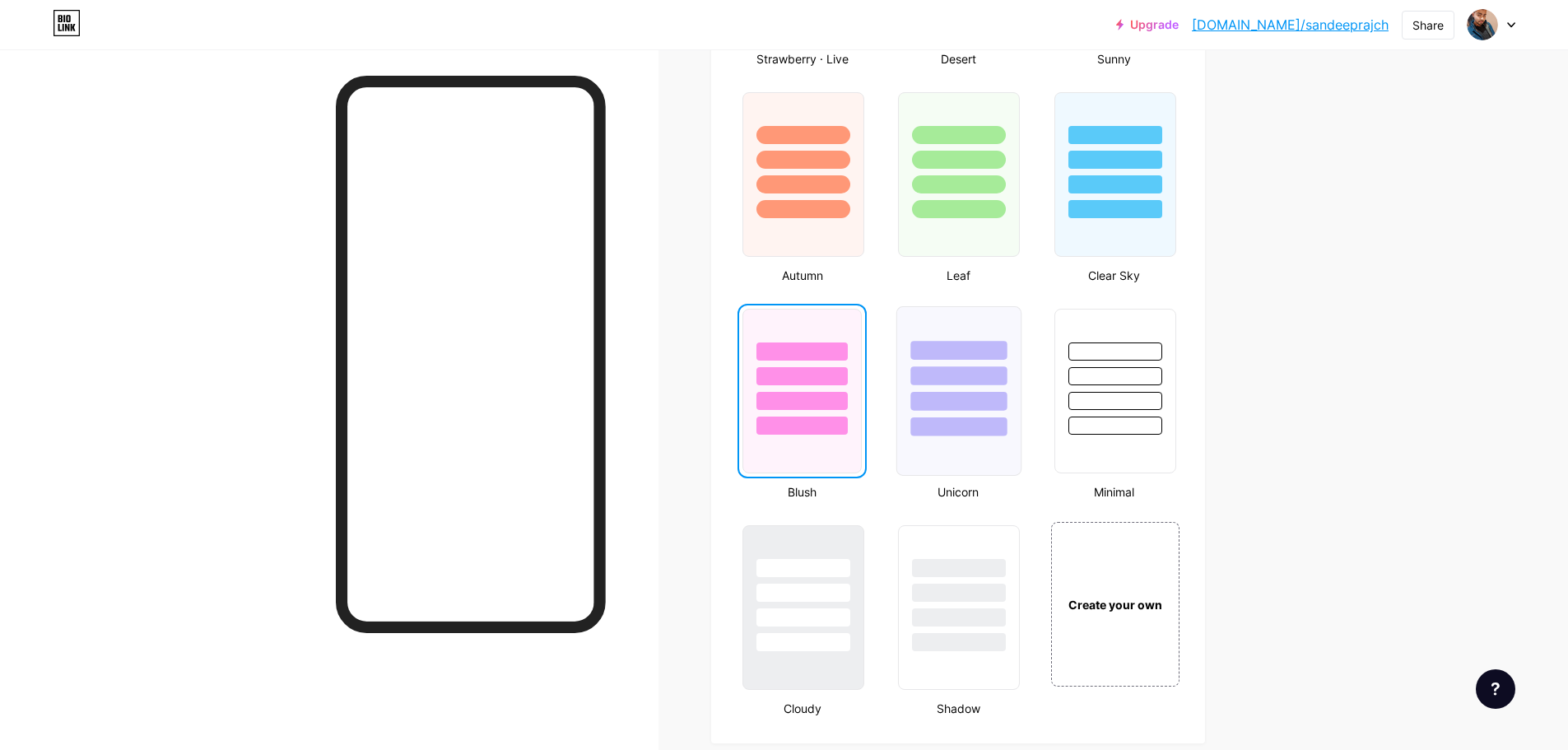
click at [976, 414] on div at bounding box center [959, 371] width 123 height 129
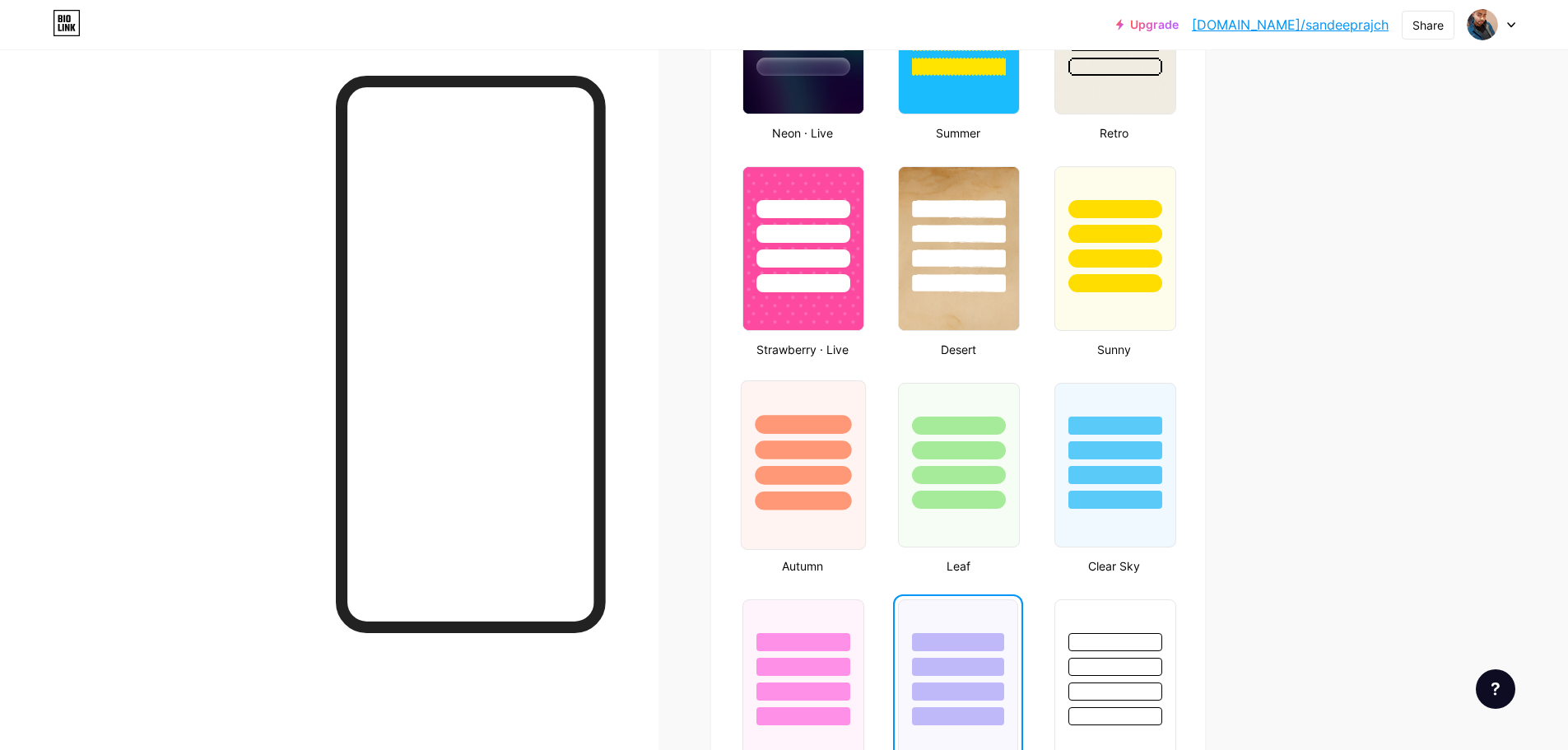
scroll to position [988, 0]
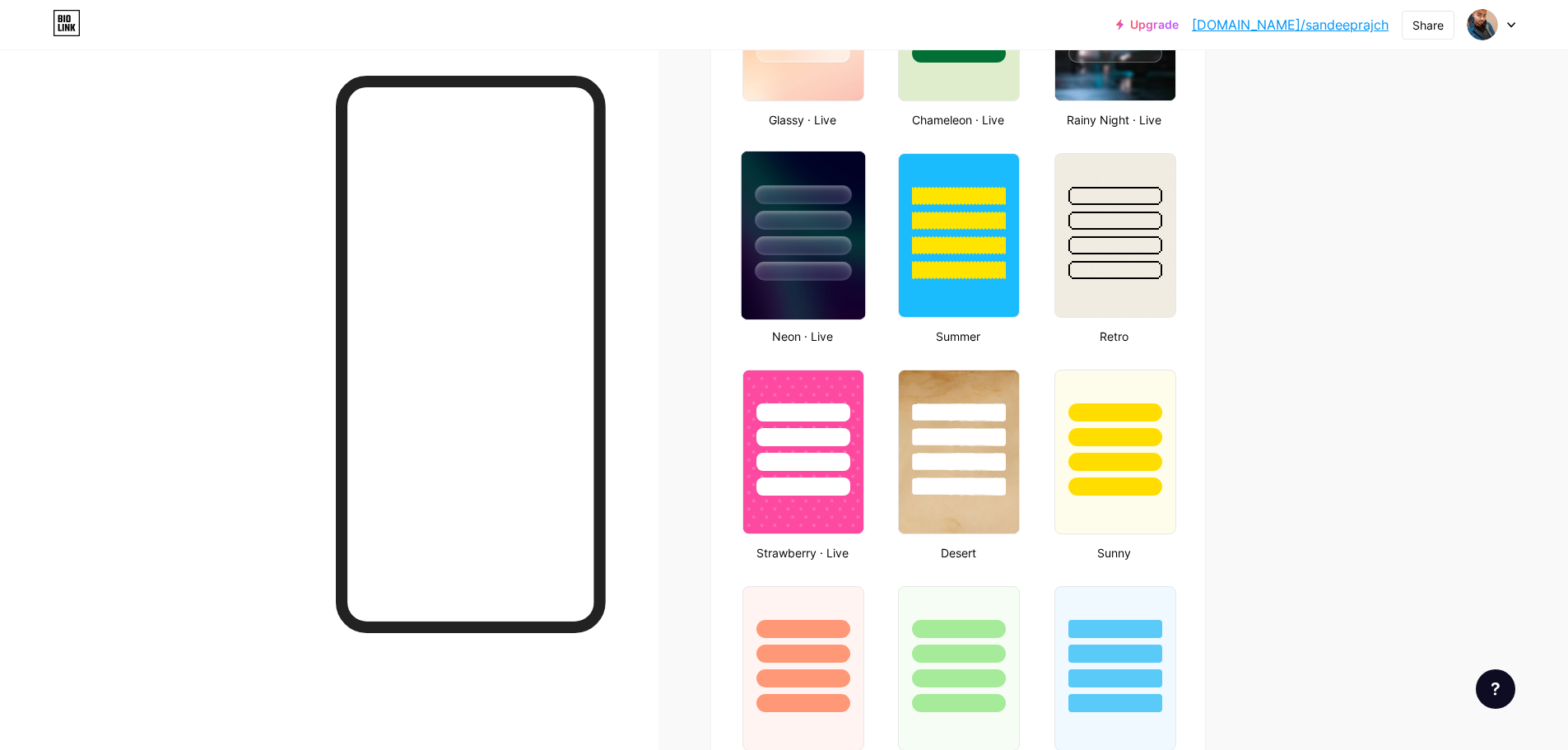
click at [790, 293] on img at bounding box center [803, 235] width 123 height 168
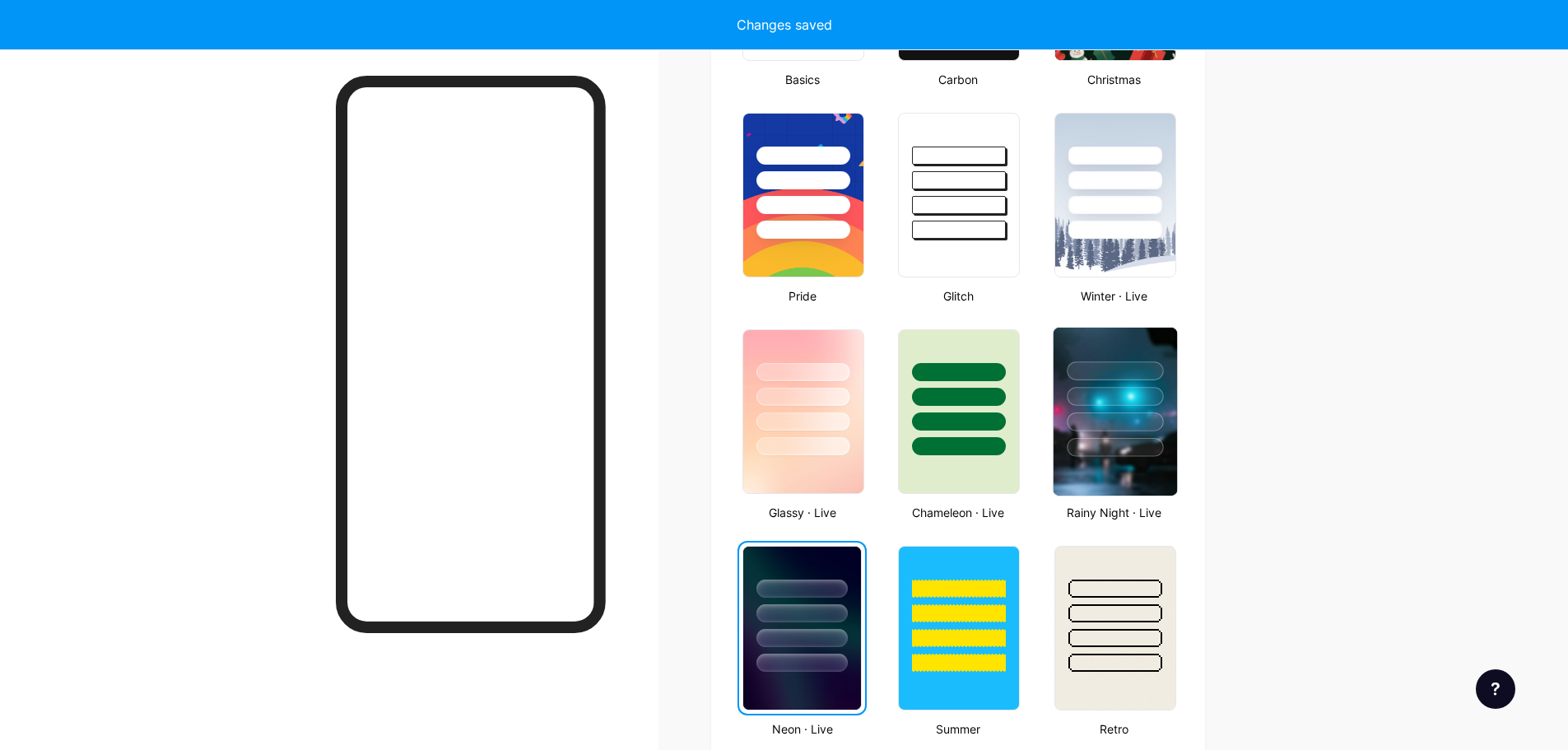
scroll to position [577, 0]
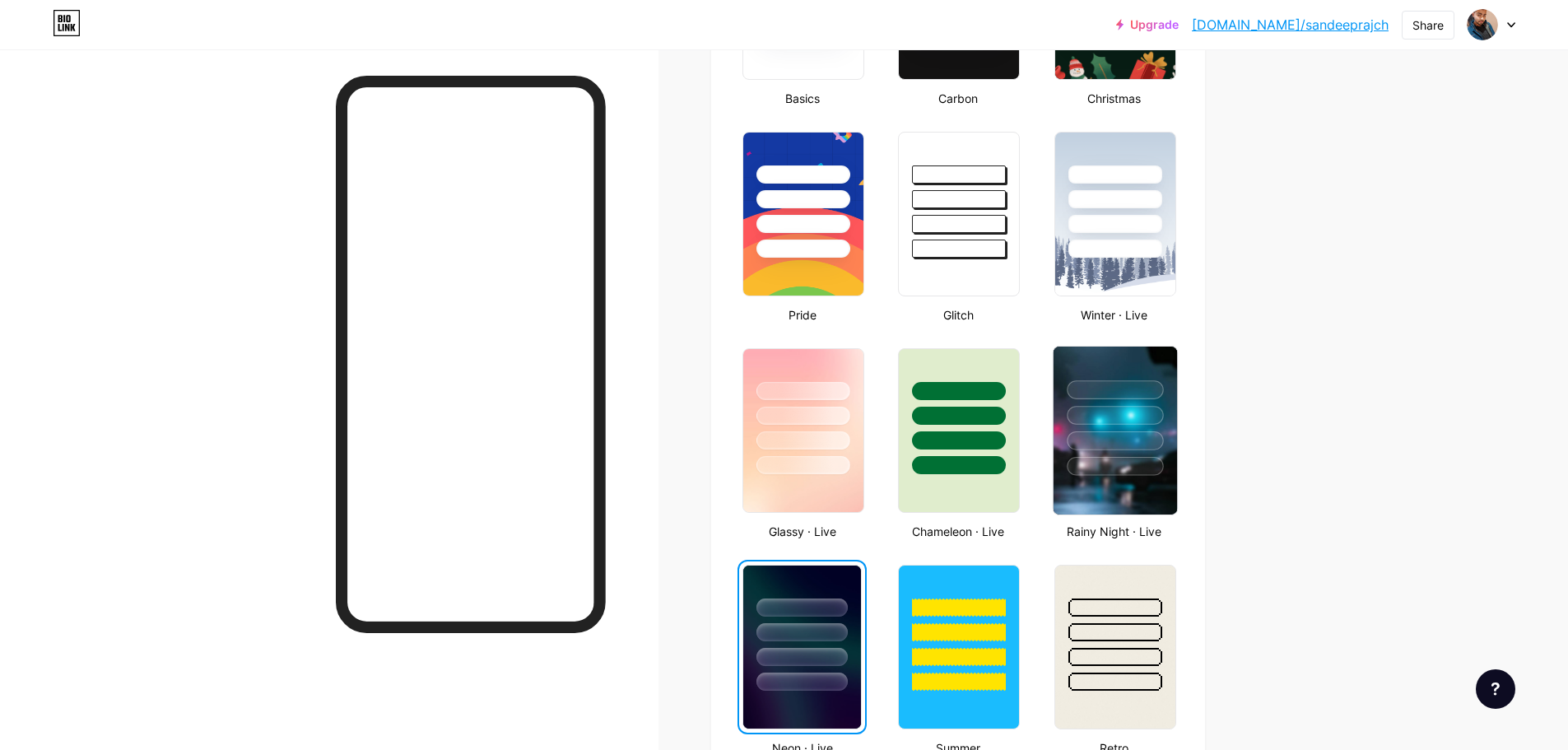
click at [1136, 438] on div at bounding box center [1115, 441] width 96 height 19
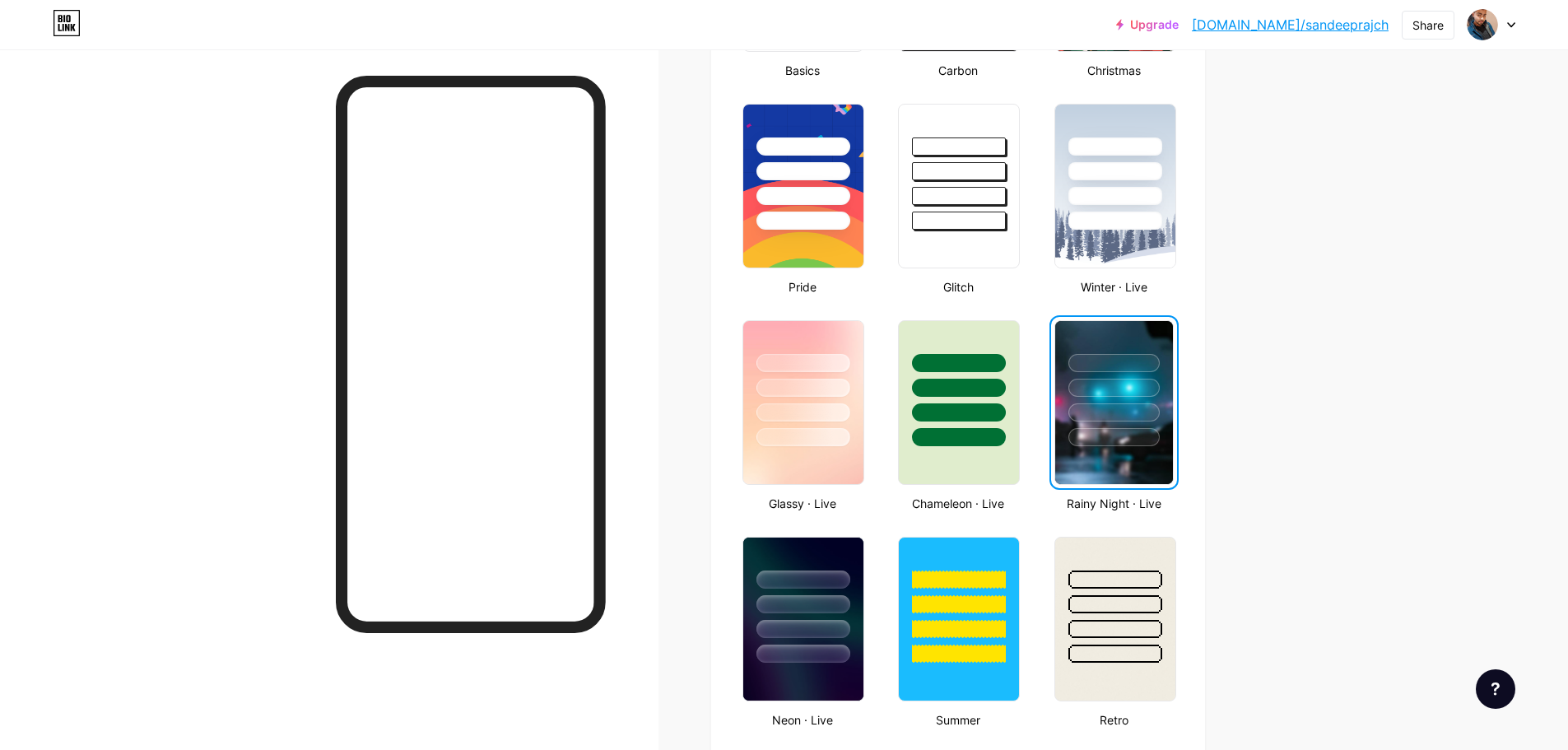
scroll to position [494, 0]
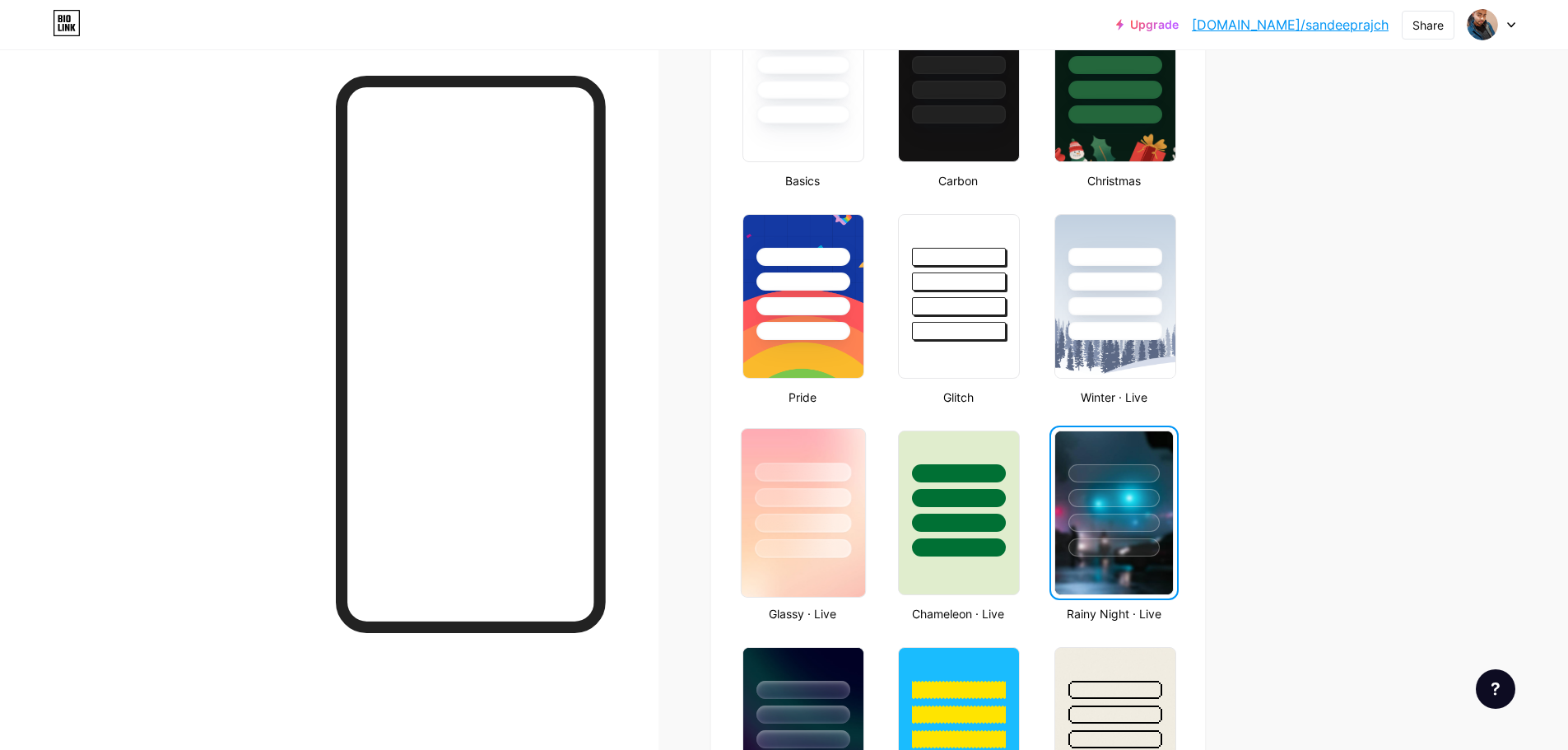
click at [827, 497] on div at bounding box center [803, 498] width 96 height 19
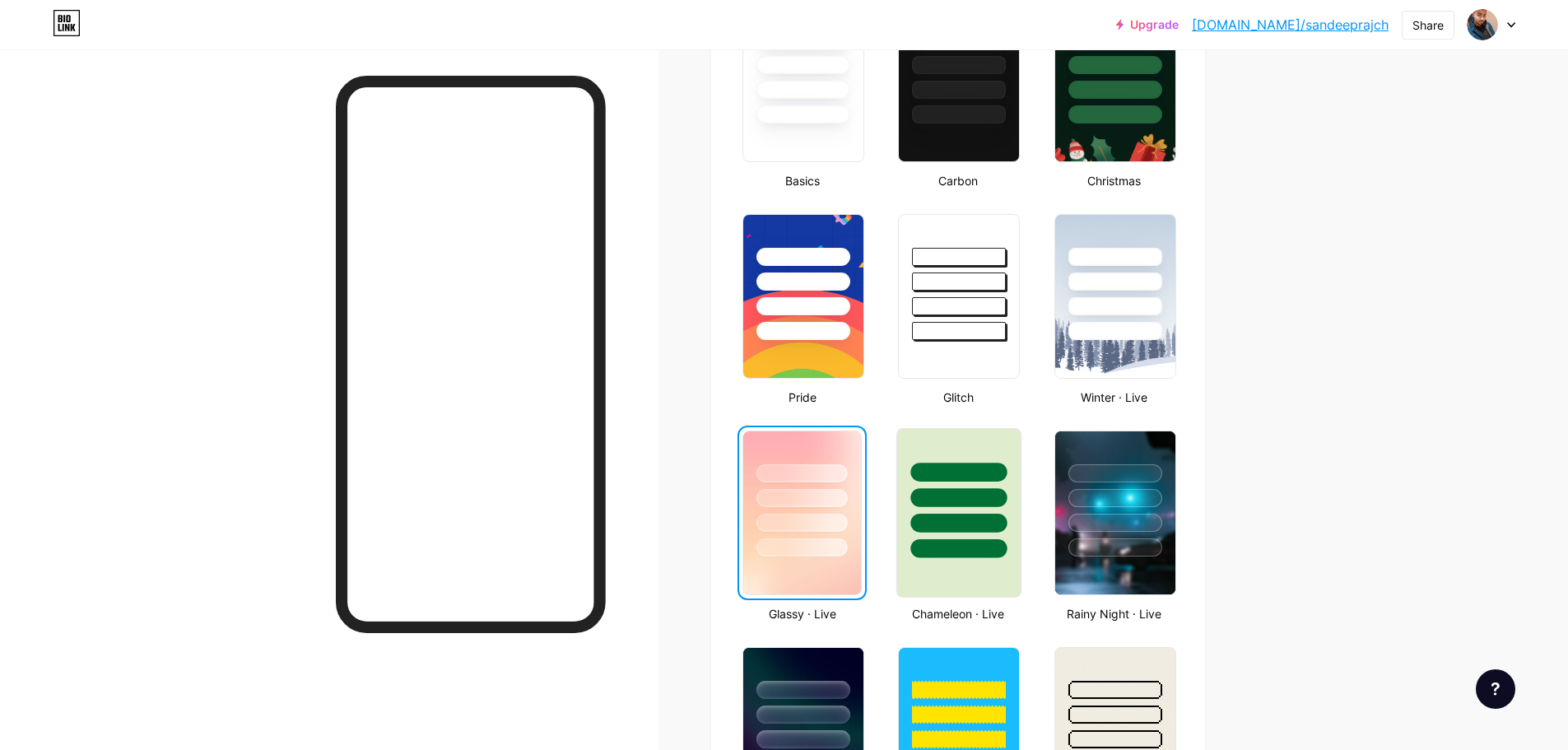
click at [935, 483] on div at bounding box center [959, 494] width 123 height 129
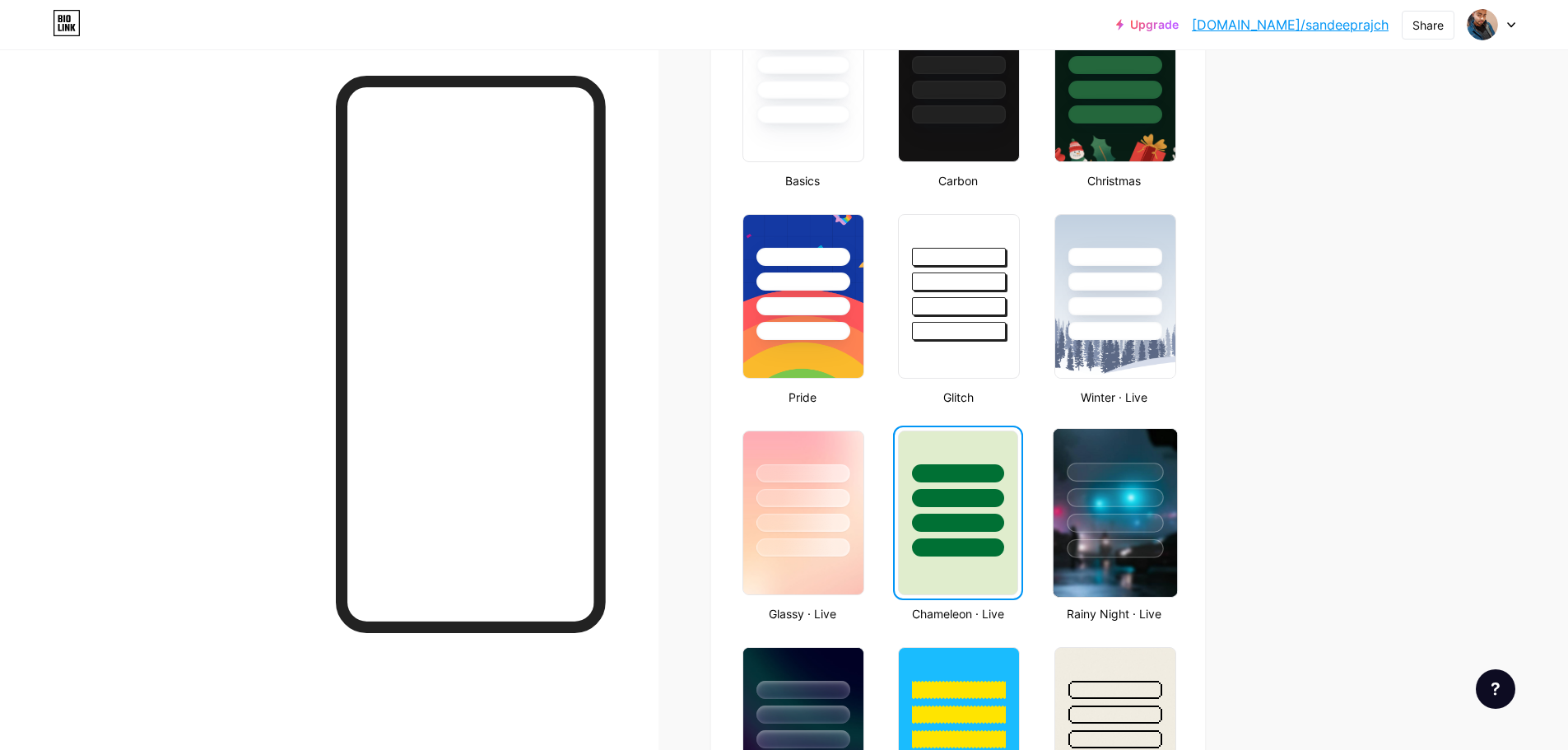
click at [1108, 494] on div at bounding box center [1115, 498] width 96 height 19
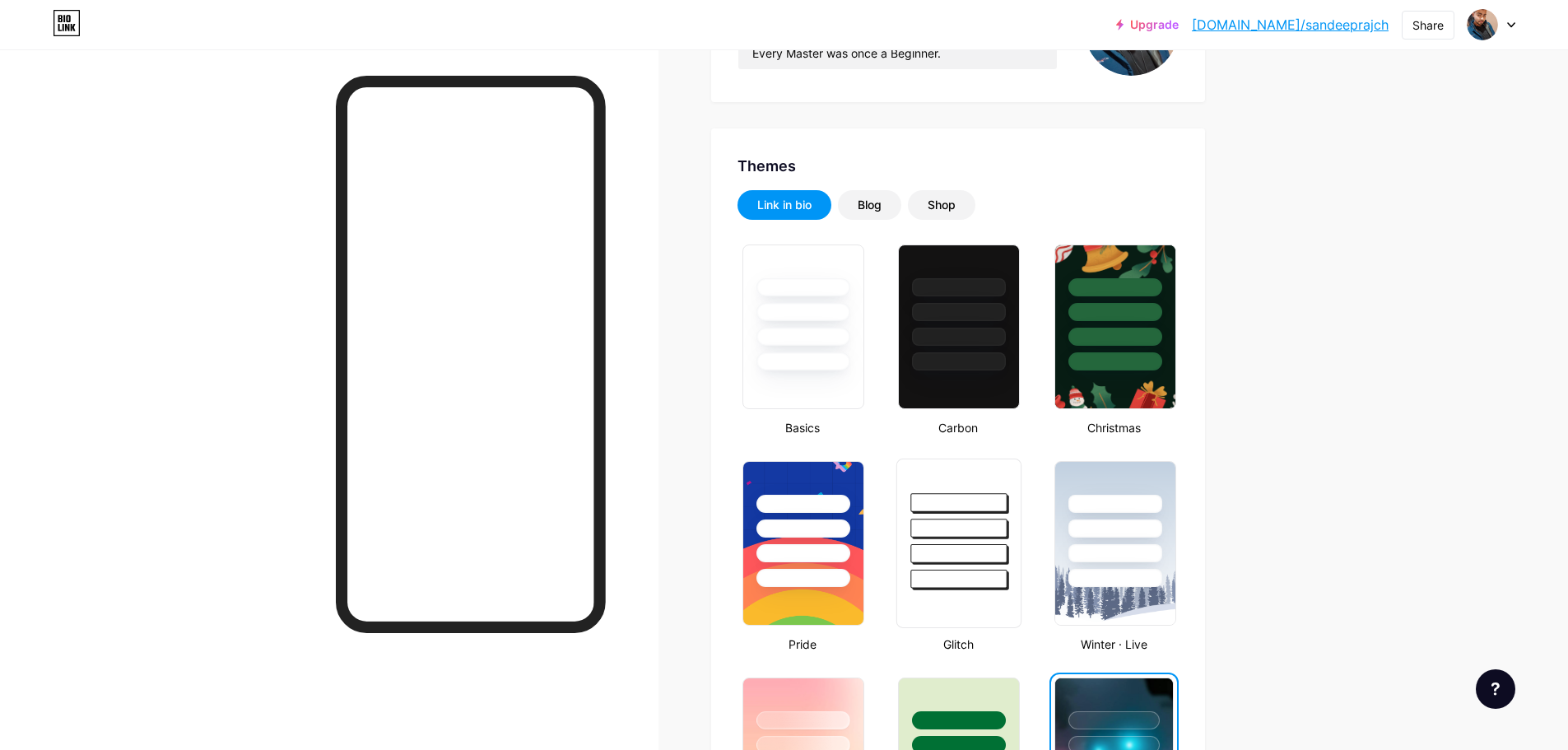
scroll to position [0, 0]
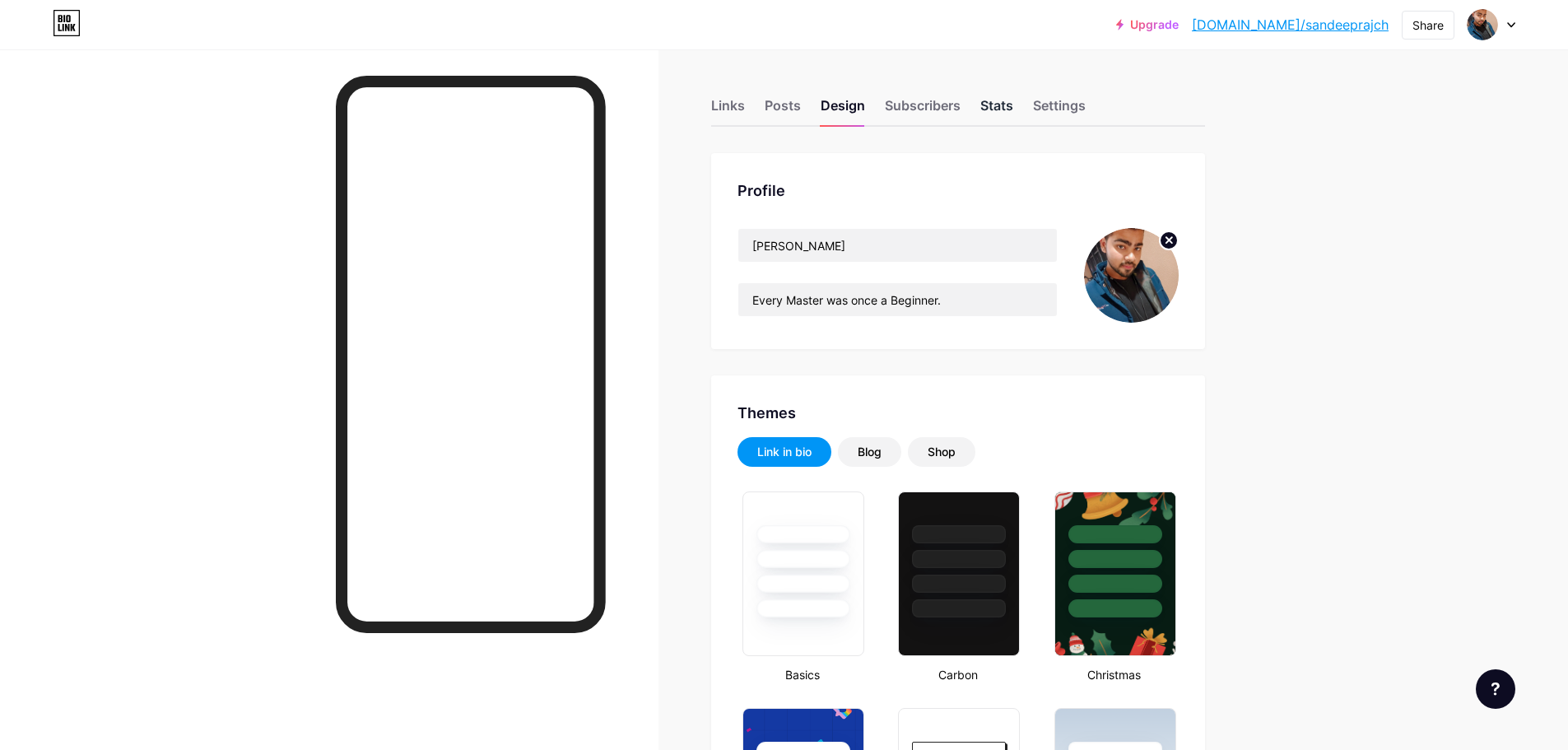
click at [996, 109] on div "Stats" at bounding box center [996, 110] width 33 height 29
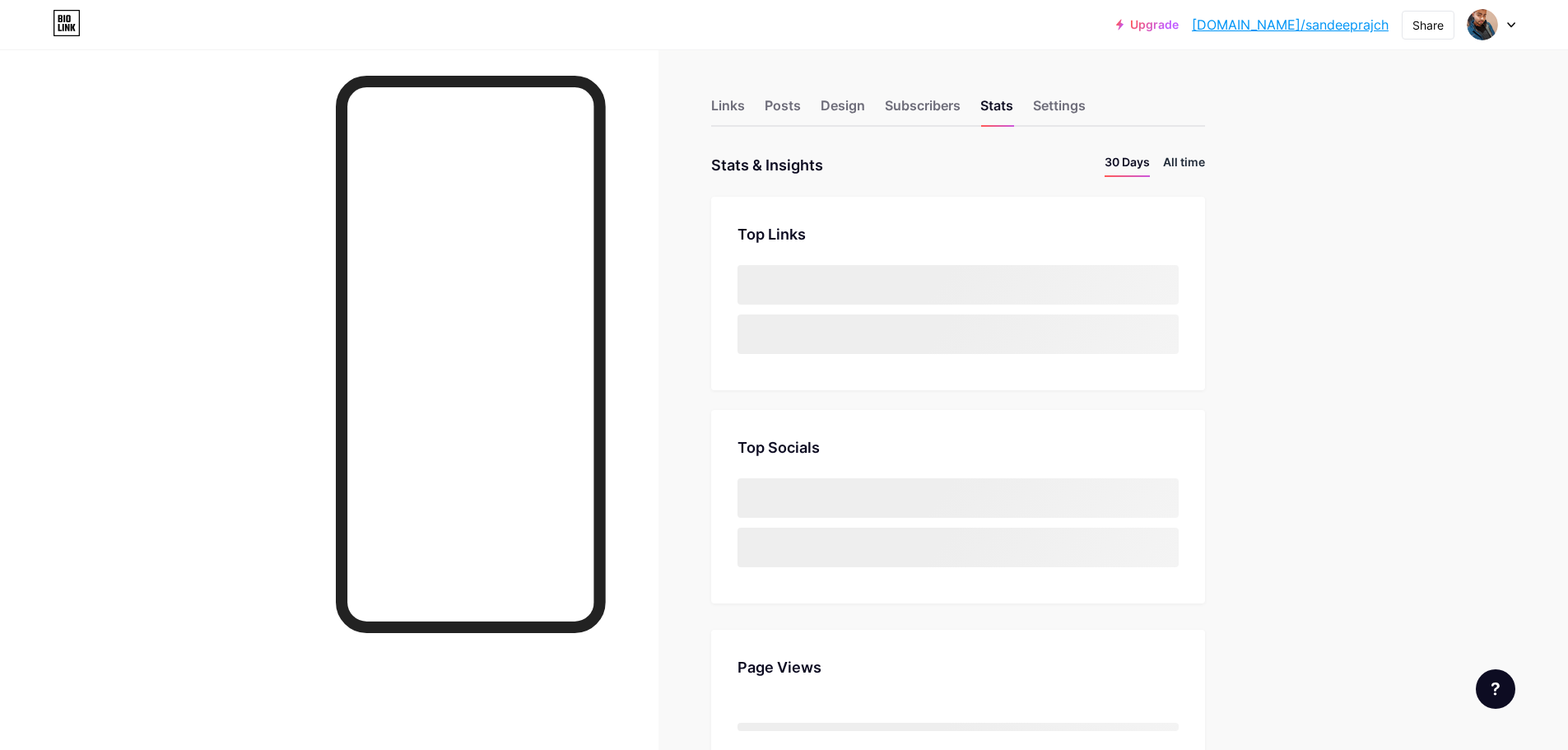
click at [1196, 168] on li "All time" at bounding box center [1184, 165] width 42 height 23
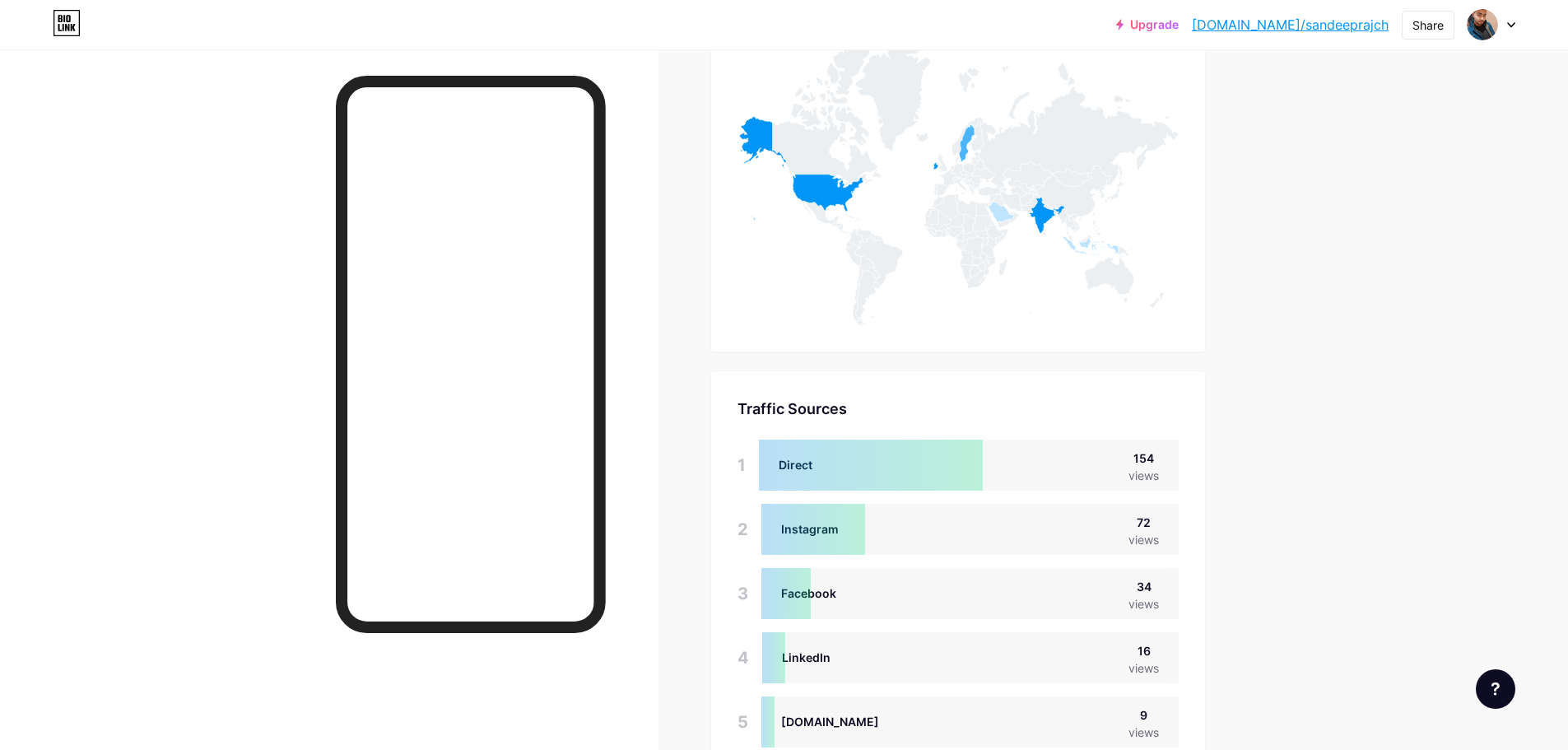
scroll to position [798, 0]
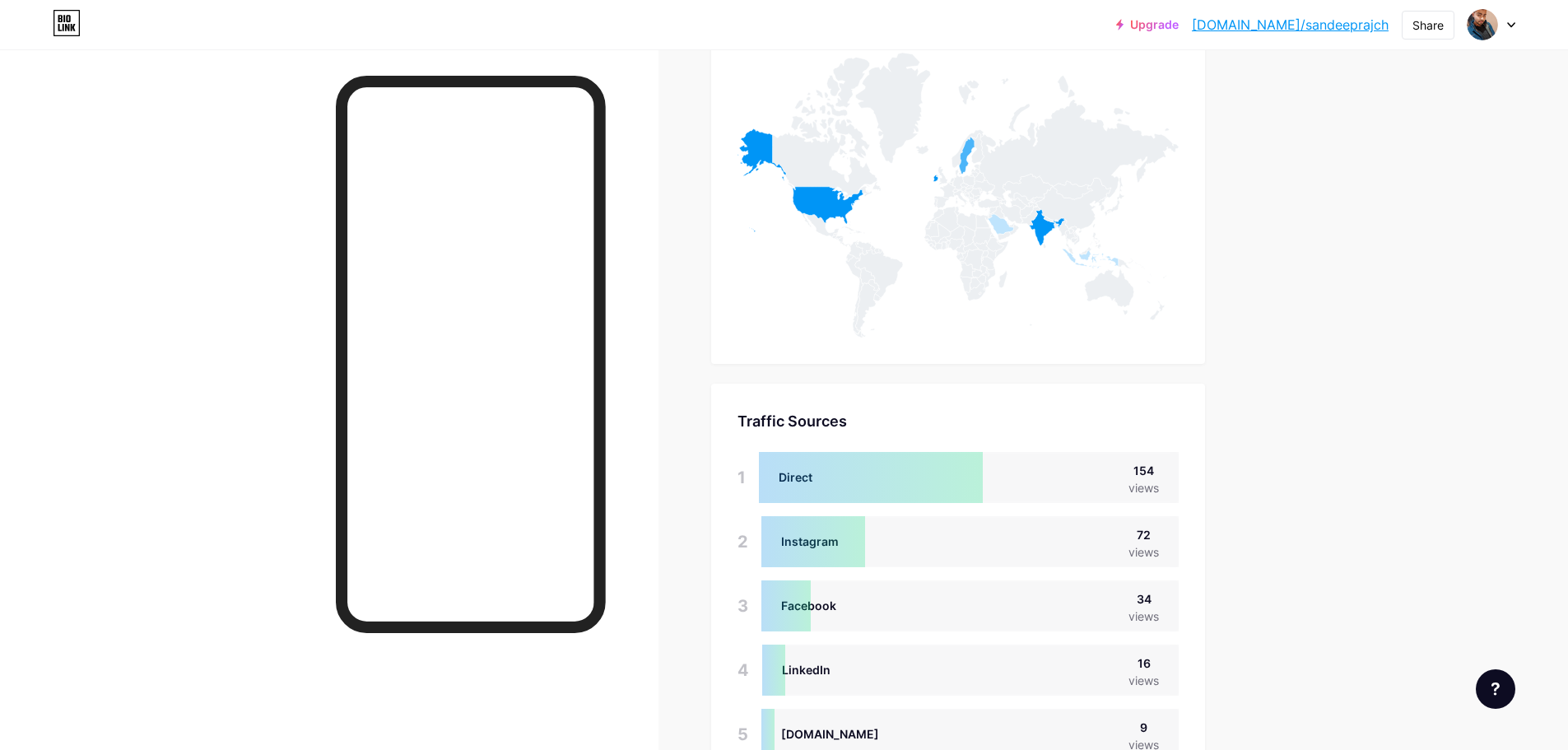
click at [894, 464] on div at bounding box center [871, 477] width 224 height 51
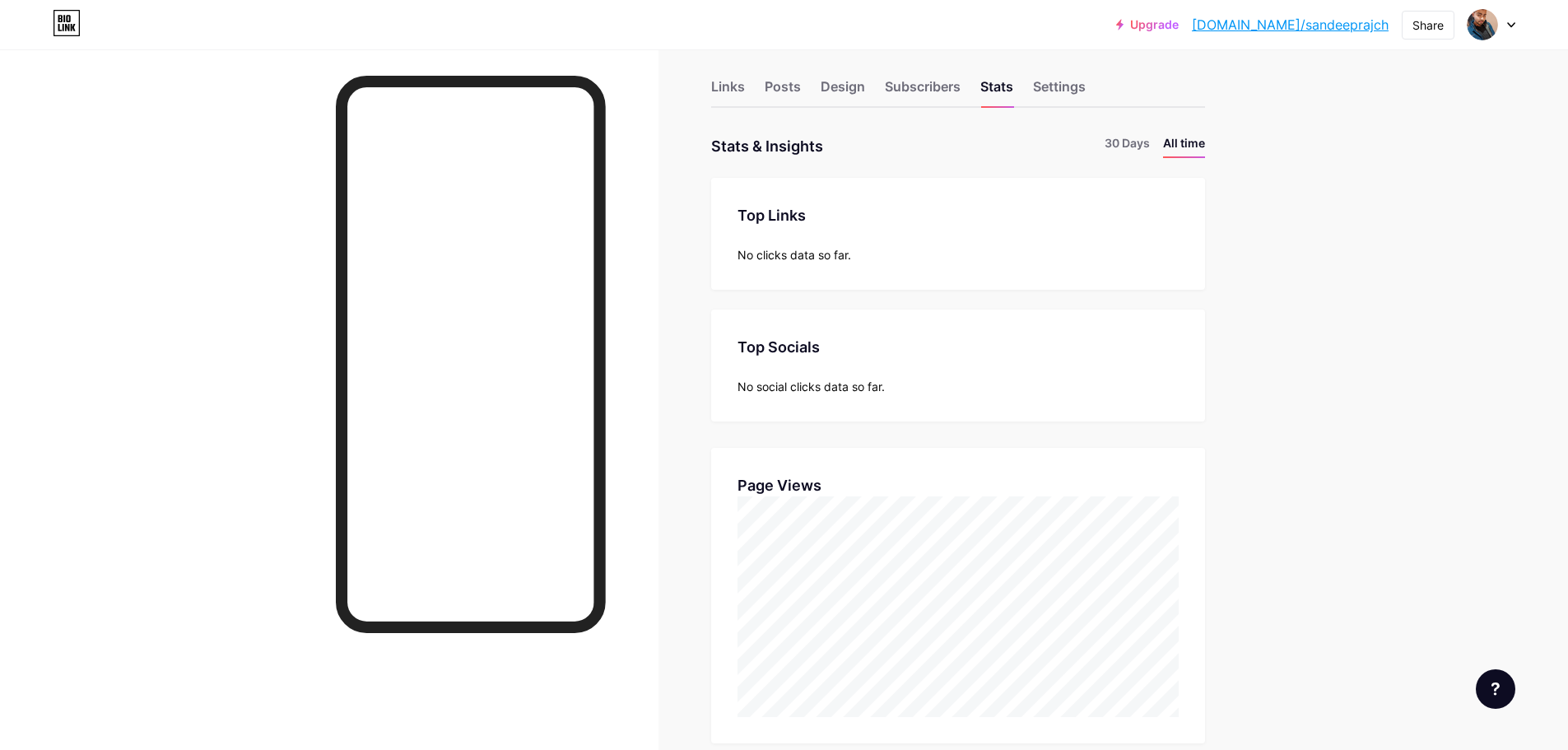
scroll to position [0, 0]
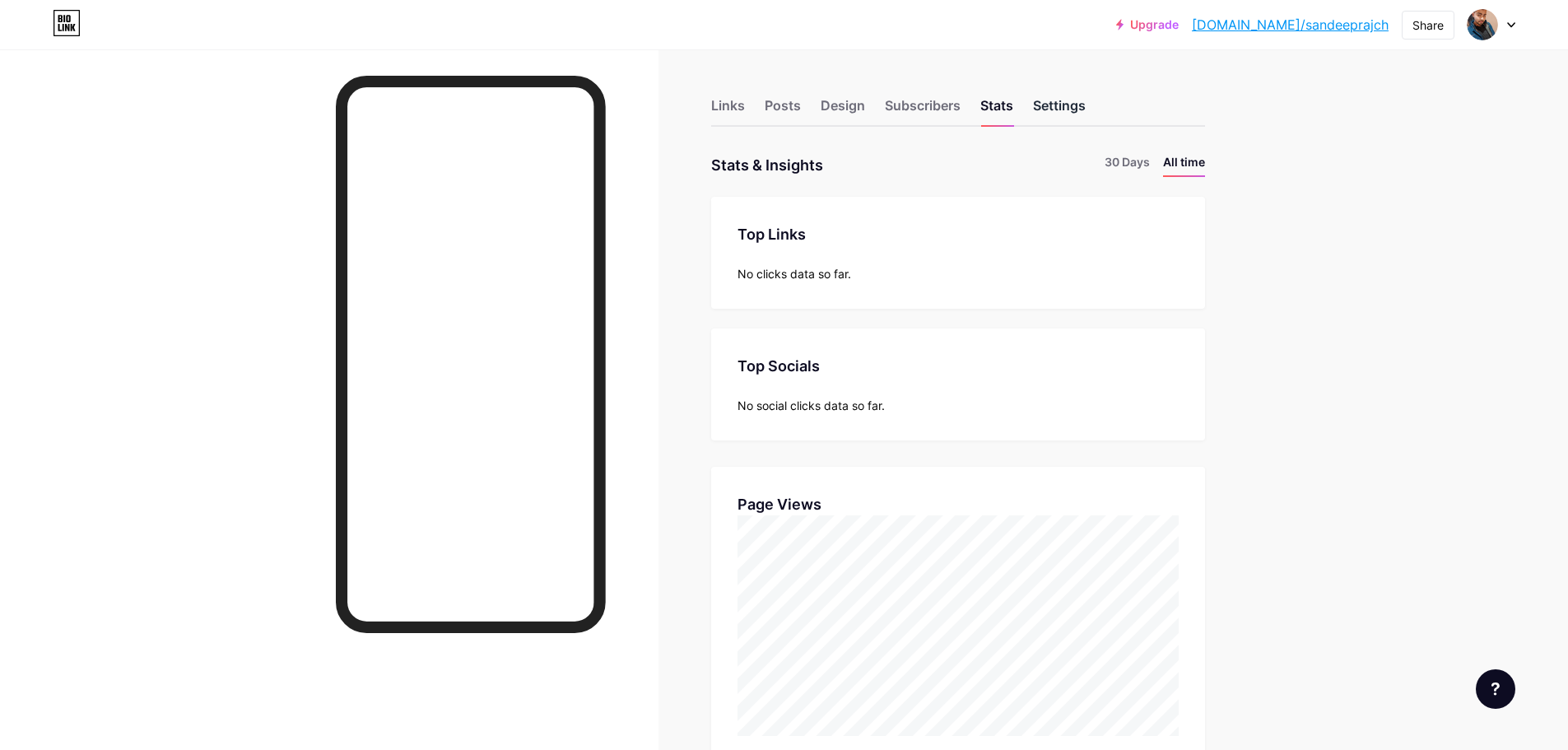
click at [1058, 120] on div "Settings" at bounding box center [1059, 110] width 53 height 29
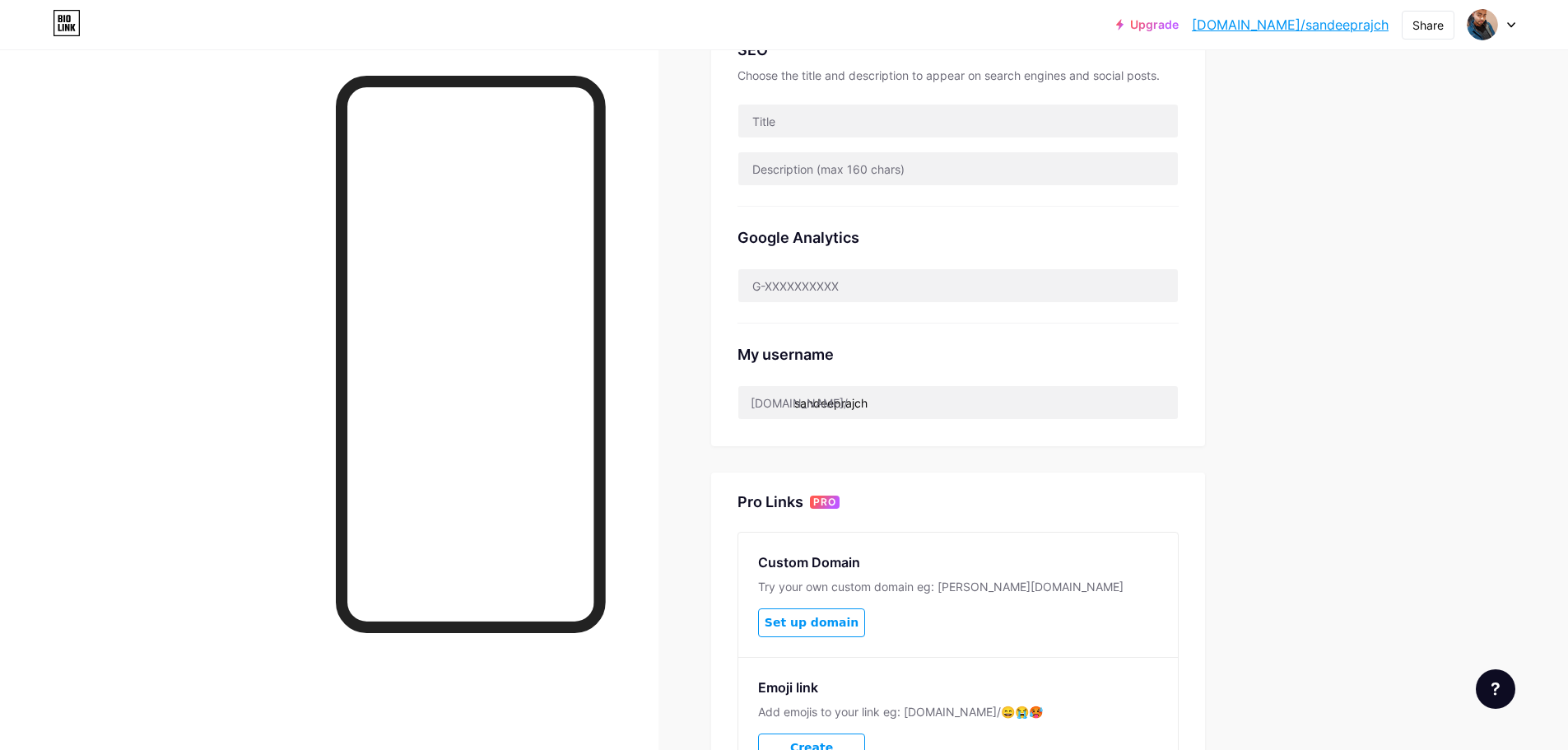
scroll to position [411, 0]
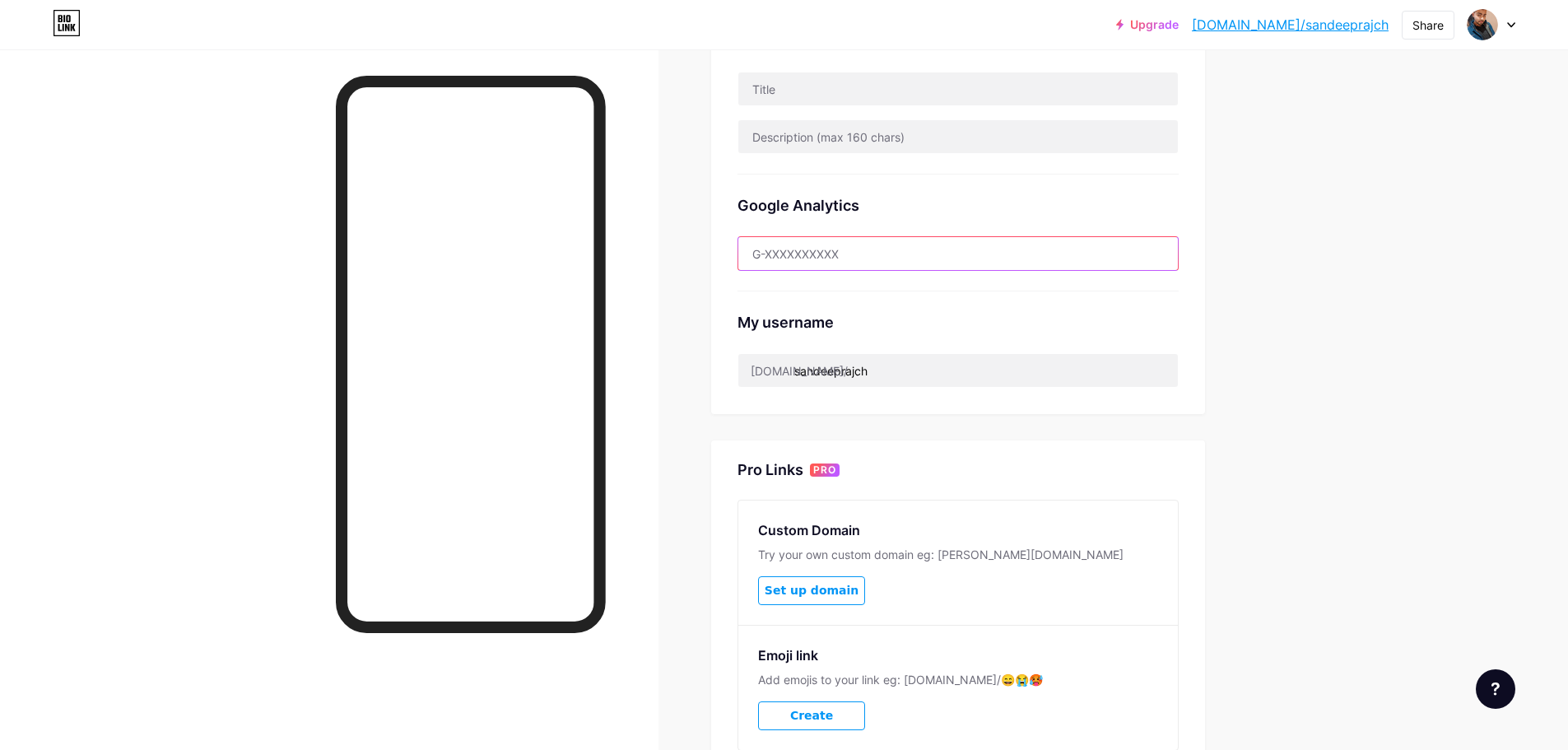
click at [910, 247] on input "text" at bounding box center [958, 253] width 440 height 33
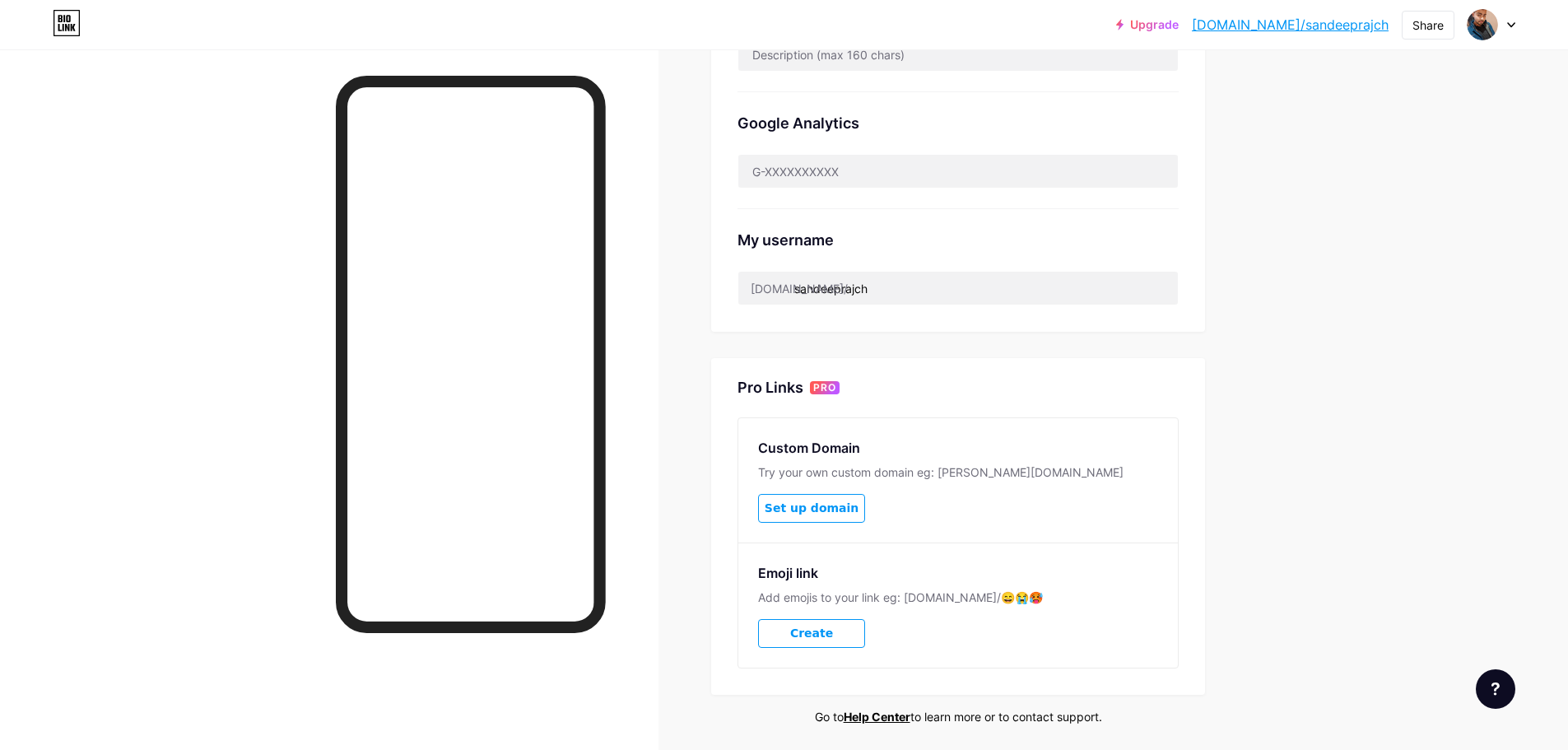
click at [929, 224] on div "My username bio.link/ sandeeprajch" at bounding box center [958, 257] width 442 height 96
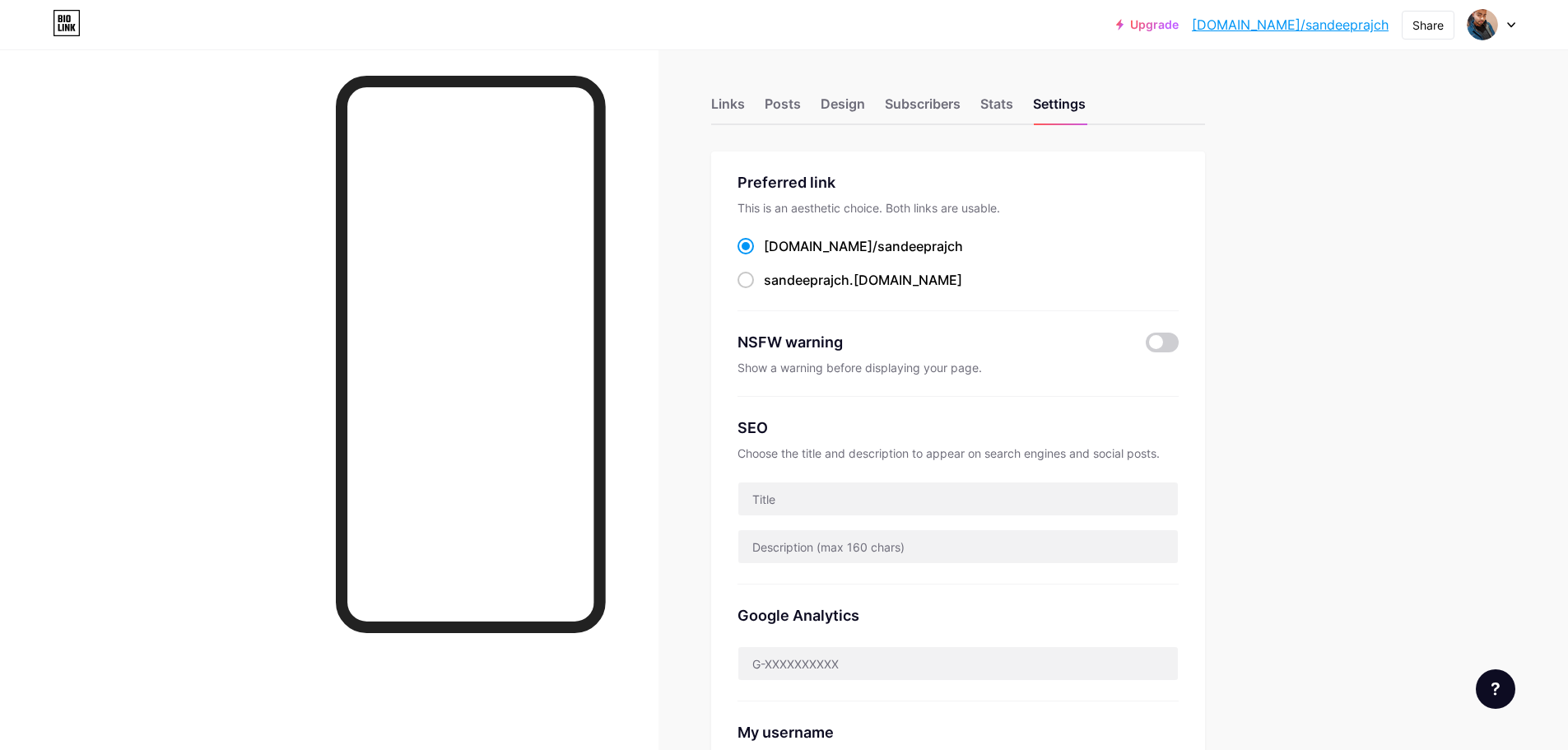
scroll to position [0, 0]
click at [737, 111] on div "Links" at bounding box center [728, 110] width 34 height 29
